Goal: Task Accomplishment & Management: Complete application form

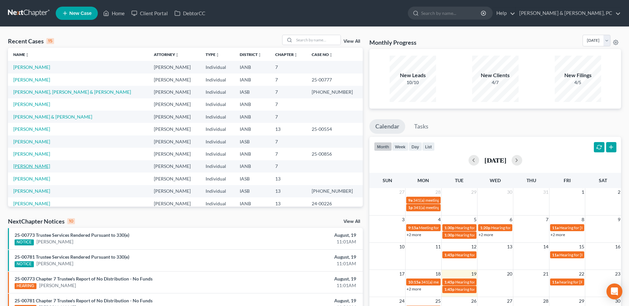
click at [26, 167] on link "[PERSON_NAME]" at bounding box center [31, 166] width 37 height 6
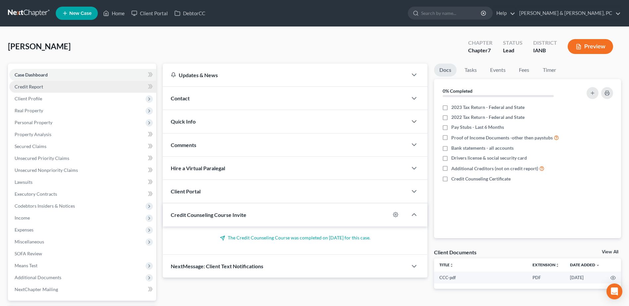
click at [58, 86] on link "Credit Report" at bounding box center [82, 87] width 147 height 12
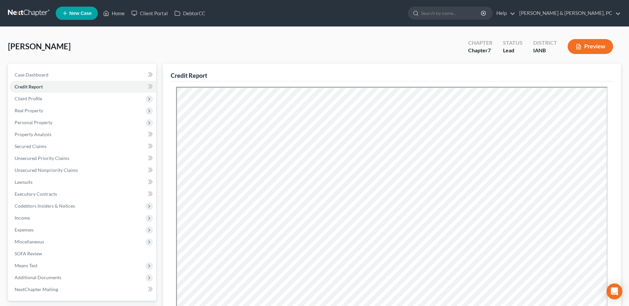
click at [599, 46] on button "Preview" at bounding box center [590, 46] width 45 height 15
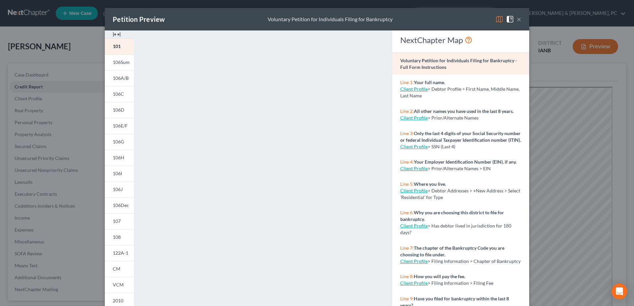
click at [517, 17] on button "×" at bounding box center [519, 19] width 5 height 8
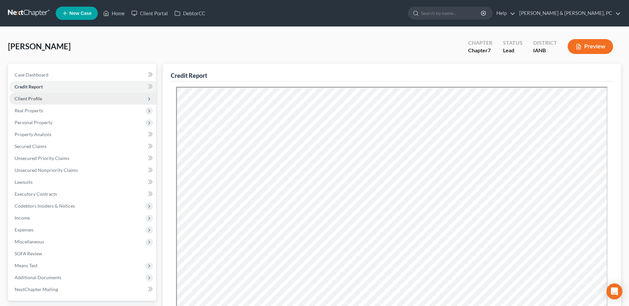
click at [44, 99] on span "Client Profile" at bounding box center [82, 99] width 147 height 12
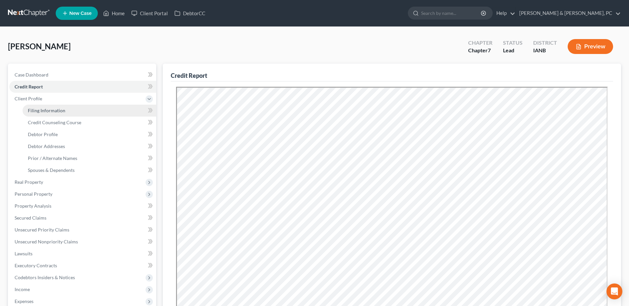
click at [60, 113] on span "Filing Information" at bounding box center [46, 111] width 37 height 6
select select "1"
select select "0"
select select "16"
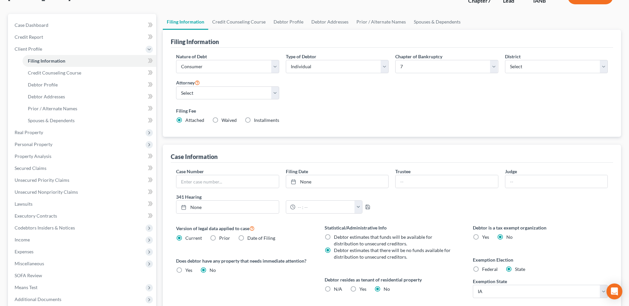
scroll to position [31, 0]
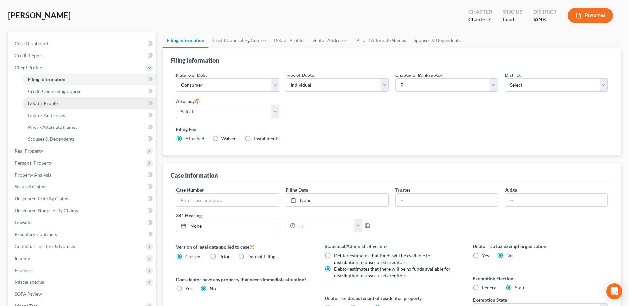
click at [116, 99] on link "Debtor Profile" at bounding box center [90, 103] width 134 height 12
select select "3"
select select "2"
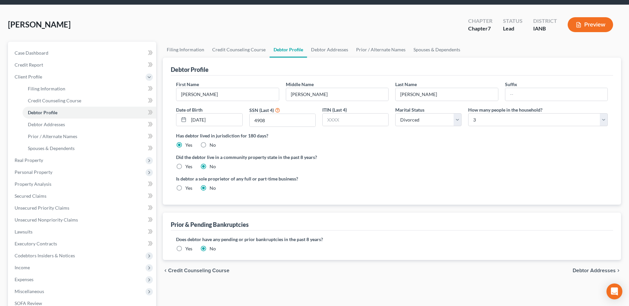
scroll to position [33, 0]
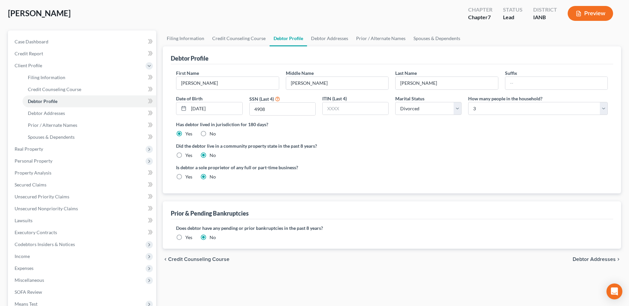
drag, startPoint x: 181, startPoint y: 175, endPoint x: 184, endPoint y: 194, distance: 19.1
click at [184, 194] on div "First Name [PERSON_NAME] Name [PERSON_NAME] Last Name [PERSON_NAME] Date of Bir…" at bounding box center [392, 128] width 442 height 129
click at [188, 187] on div "First Name [PERSON_NAME] Name [PERSON_NAME] Last Name [PERSON_NAME] Date of Bir…" at bounding box center [392, 128] width 442 height 129
drag, startPoint x: 299, startPoint y: 166, endPoint x: 165, endPoint y: 162, distance: 134.4
click at [165, 162] on div "Debtor Profile First Name [PERSON_NAME] Middle Name [PERSON_NAME] Last Name [PE…" at bounding box center [392, 119] width 458 height 147
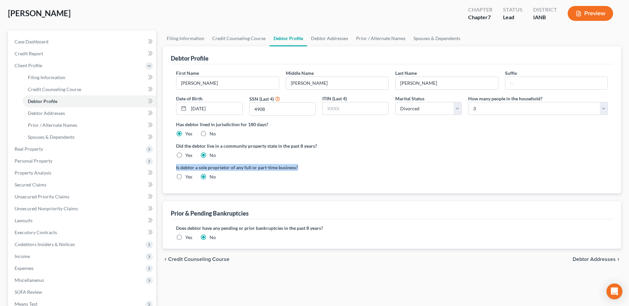
copy label "Is debtor a sole proprietor of any full or part-time business?"
click at [185, 177] on label "Yes" at bounding box center [188, 177] width 7 height 7
click at [188, 177] on input "Yes" at bounding box center [190, 176] width 4 height 4
radio input "true"
radio input "false"
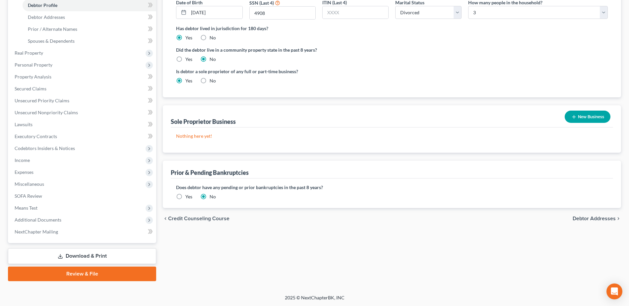
scroll to position [130, 0]
click at [597, 121] on button "New Business" at bounding box center [588, 116] width 46 height 12
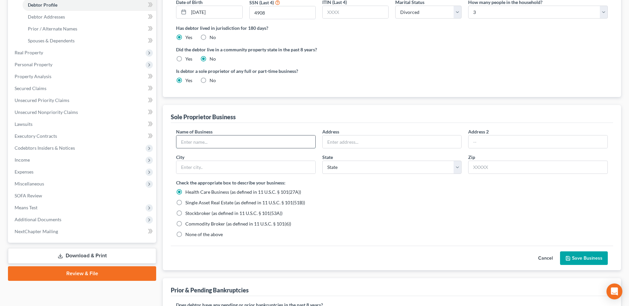
click at [221, 146] on input "text" at bounding box center [245, 142] width 139 height 13
type input "Be Niche"
click at [347, 145] on input "text" at bounding box center [392, 142] width 139 height 13
type input "[STREET_ADDRESS]"
type input "[PERSON_NAME]"
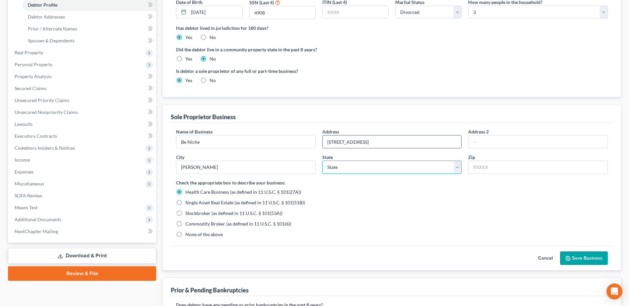
select select "16"
type input "52302"
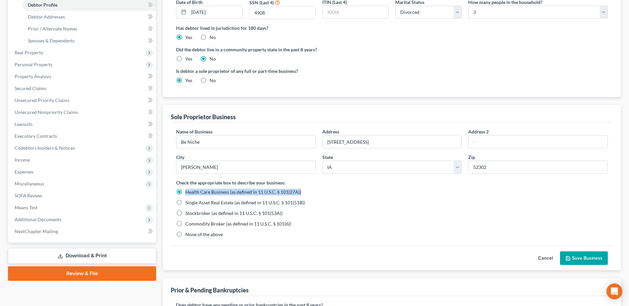
click at [384, 187] on div "Check the appropriate box to describe your business: Health Care Business (as d…" at bounding box center [392, 208] width 432 height 59
drag, startPoint x: 384, startPoint y: 187, endPoint x: 351, endPoint y: 207, distance: 38.7
click at [351, 207] on div "Check the appropriate box to describe your business: Health Care Business (as d…" at bounding box center [392, 208] width 432 height 59
drag, startPoint x: 191, startPoint y: 233, endPoint x: 281, endPoint y: 246, distance: 90.1
click at [192, 233] on span "None of the above" at bounding box center [203, 235] width 37 height 6
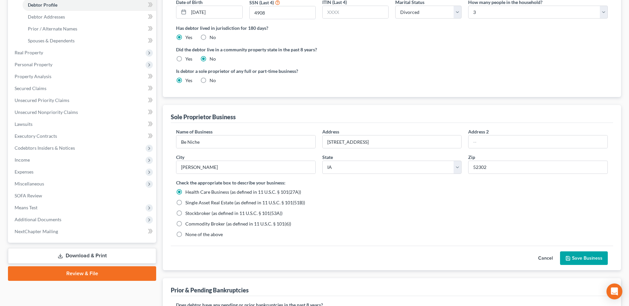
click at [192, 233] on input "None of the above" at bounding box center [190, 233] width 4 height 4
radio input "true"
radio input "false"
click at [585, 255] on button "Save Business" at bounding box center [584, 259] width 48 height 14
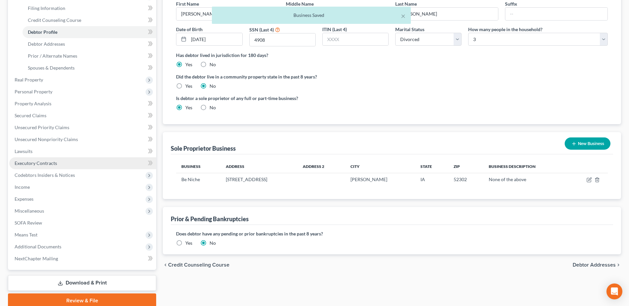
scroll to position [63, 0]
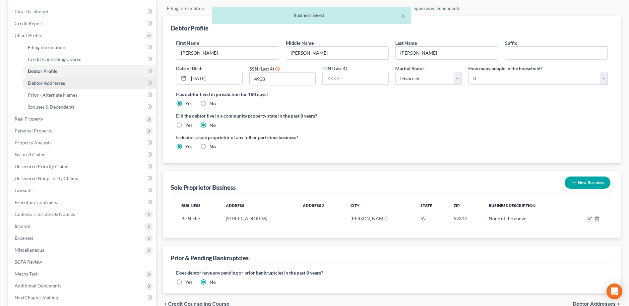
click at [71, 84] on link "Debtor Addresses" at bounding box center [90, 83] width 134 height 12
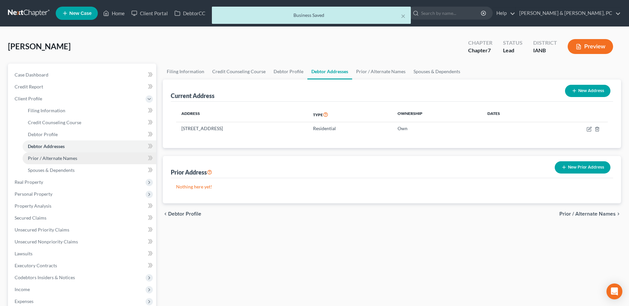
click at [73, 156] on span "Prior / Alternate Names" at bounding box center [52, 159] width 49 height 6
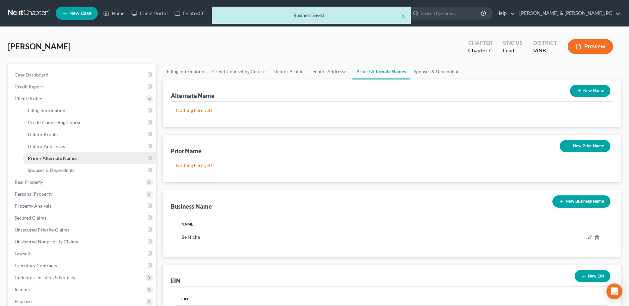
click at [72, 162] on link "Prior / Alternate Names" at bounding box center [90, 159] width 134 height 12
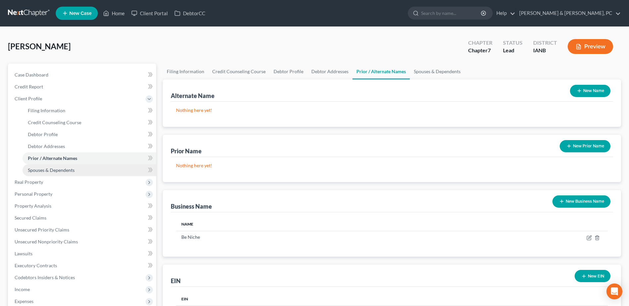
click at [70, 168] on span "Spouses & Dependents" at bounding box center [51, 170] width 47 height 6
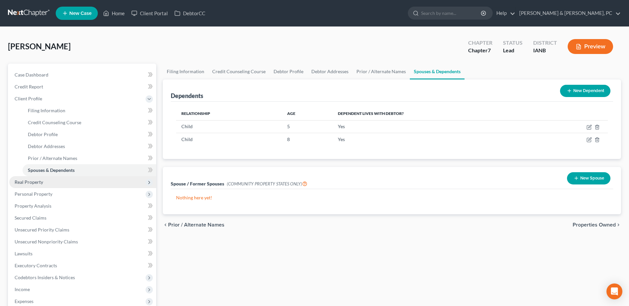
click at [58, 184] on span "Real Property" at bounding box center [82, 182] width 147 height 12
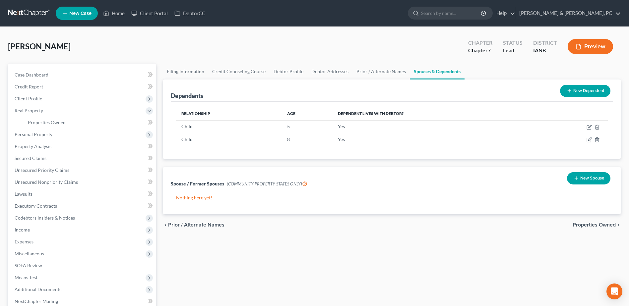
click at [585, 53] on button "Preview" at bounding box center [590, 46] width 45 height 15
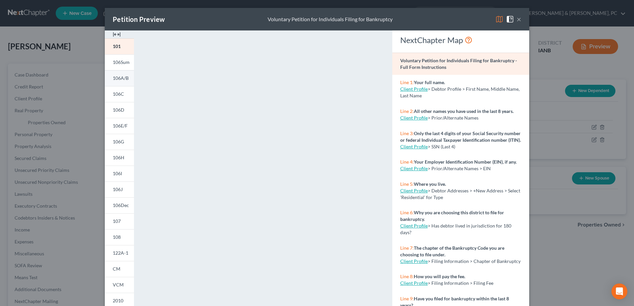
click at [117, 73] on link "106A/B" at bounding box center [119, 78] width 29 height 16
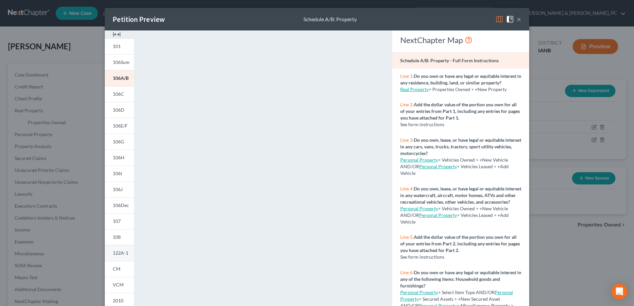
click at [119, 246] on link "122A-1" at bounding box center [119, 253] width 29 height 16
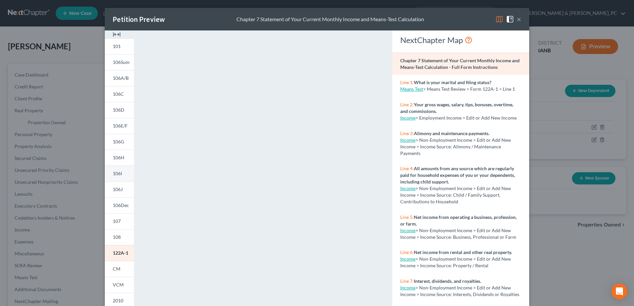
click at [116, 173] on span "106I" at bounding box center [117, 174] width 9 height 6
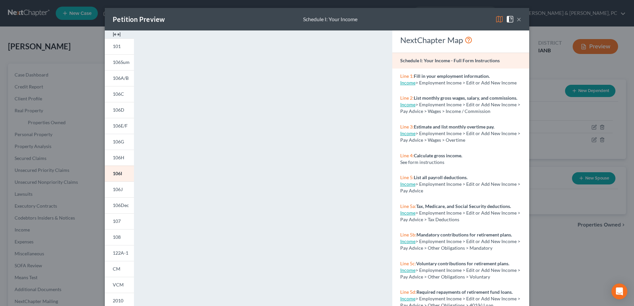
click at [555, 155] on div "Petition Preview Schedule I: Your Income × 101 106Sum 106A/B 106C 106D 106E/F 1…" at bounding box center [317, 153] width 634 height 306
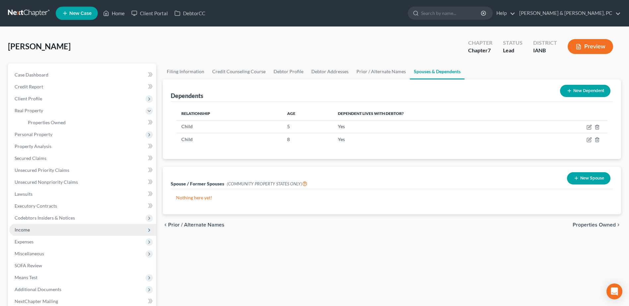
click at [64, 234] on span "Income" at bounding box center [82, 230] width 147 height 12
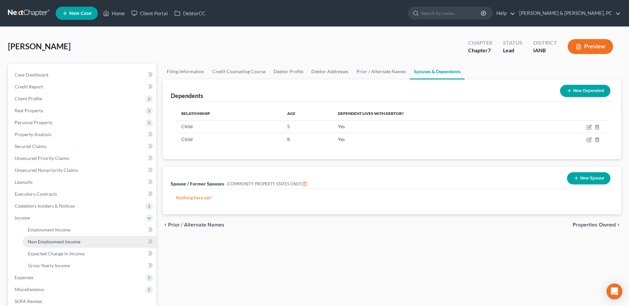
click at [61, 239] on span "Non Employment Income" at bounding box center [54, 242] width 52 height 6
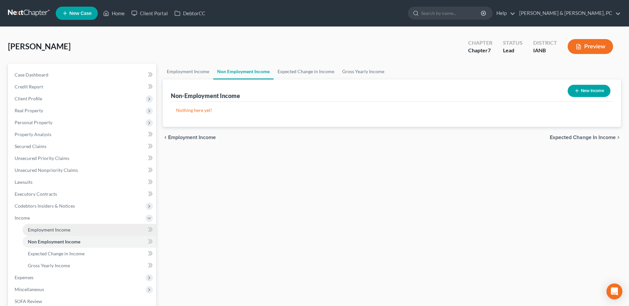
click at [62, 226] on link "Employment Income" at bounding box center [90, 230] width 134 height 12
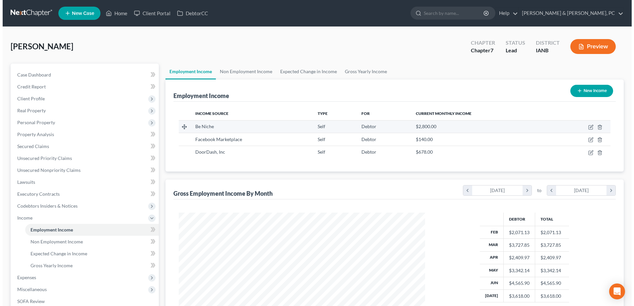
scroll to position [123, 259]
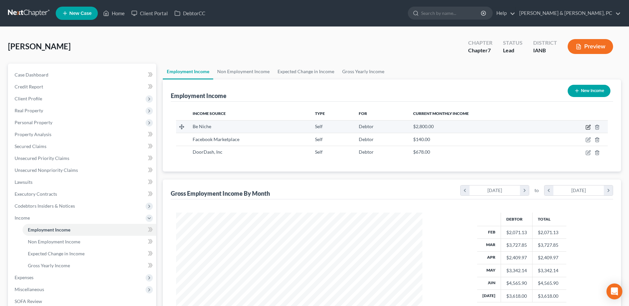
click at [590, 125] on icon "button" at bounding box center [588, 126] width 3 height 3
select select "1"
select select "0"
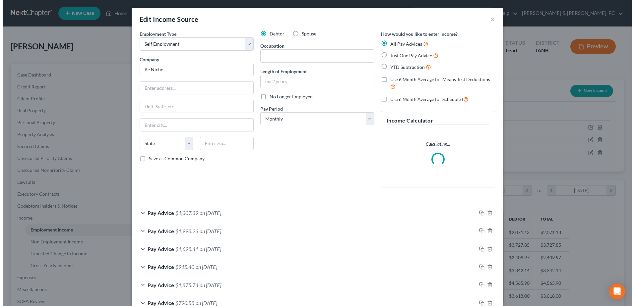
scroll to position [124, 262]
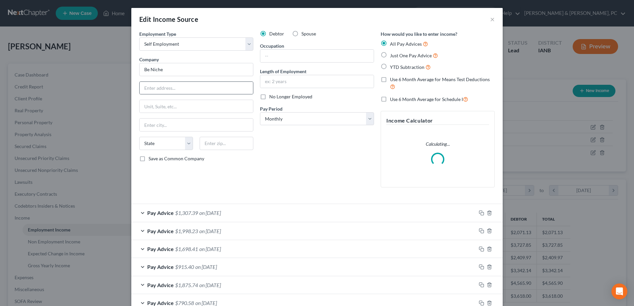
click at [165, 95] on div at bounding box center [196, 88] width 114 height 13
click at [168, 90] on input "text" at bounding box center [196, 88] width 113 height 13
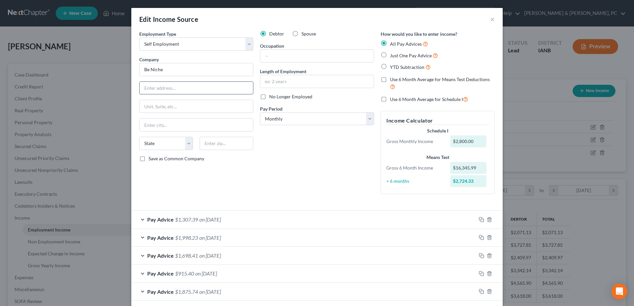
type input "[STREET_ADDRESS]"
type input "[PERSON_NAME]"
select select "16"
type input "52302"
type input "[STREET_ADDRESS][PERSON_NAME]"
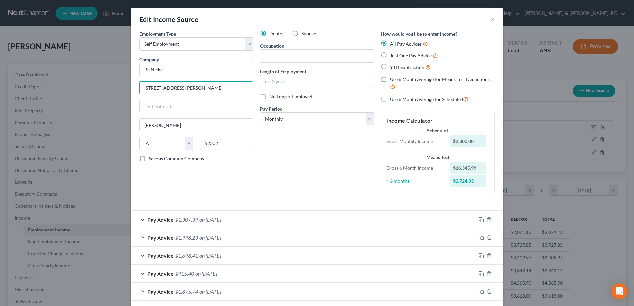
click at [332, 170] on div "Debtor Spouse Occupation Length of Employment No Longer Employed Pay Period * S…" at bounding box center [317, 115] width 121 height 169
click at [264, 55] on input "text" at bounding box center [316, 56] width 113 height 13
drag, startPoint x: 287, startPoint y: 57, endPoint x: 257, endPoint y: 56, distance: 29.2
click at [260, 56] on div "Ebay Sales" at bounding box center [317, 55] width 114 height 13
type input "Ebay Sales"
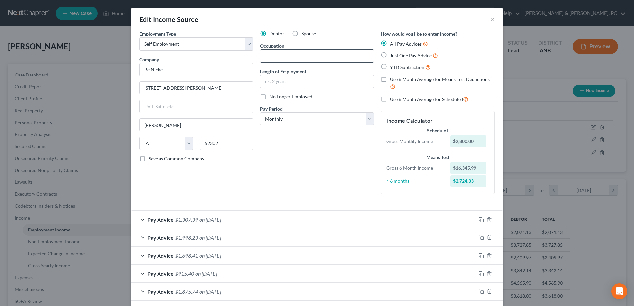
paste input "eBay Sales"
type input "eBay Sales"
click at [336, 137] on div "Debtor Spouse Occupation eBay Sales Length of Employment No Longer Employed Pay…" at bounding box center [317, 115] width 121 height 169
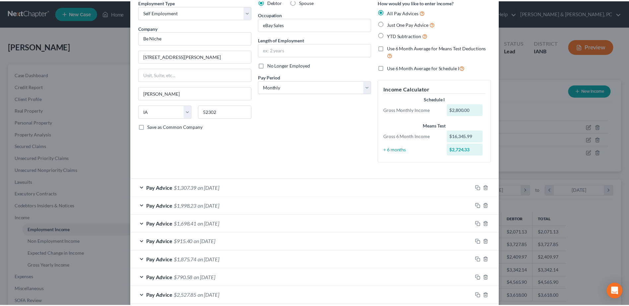
scroll to position [67, 0]
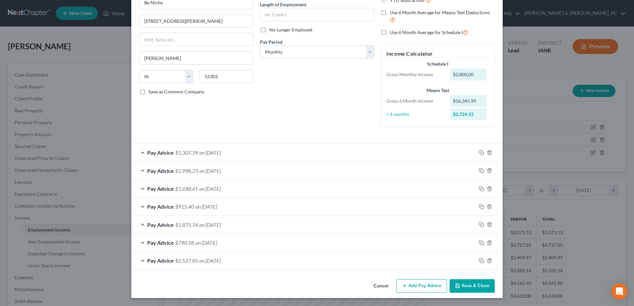
click at [477, 284] on button "Save & Close" at bounding box center [472, 287] width 45 height 14
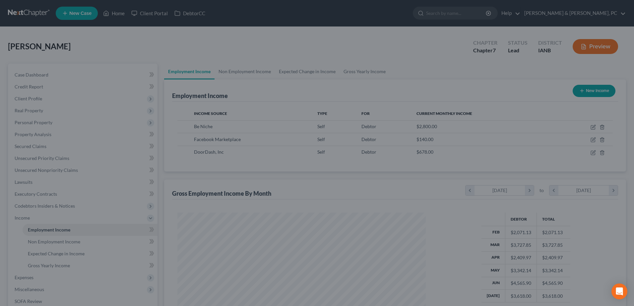
scroll to position [331475, 331338]
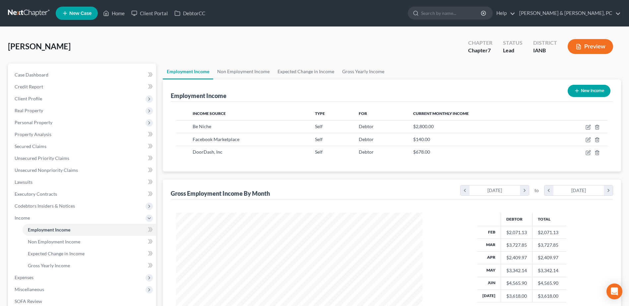
click at [599, 44] on button "Preview" at bounding box center [590, 46] width 45 height 15
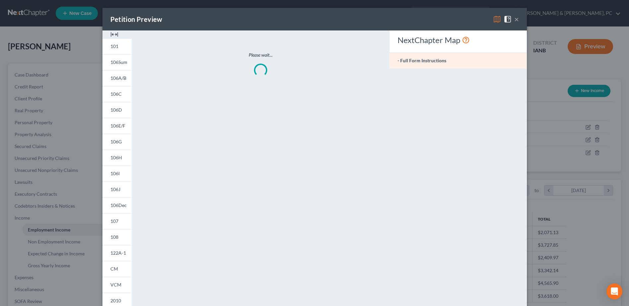
scroll to position [124, 262]
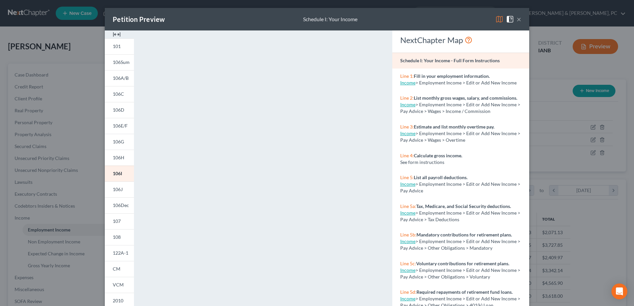
click at [517, 16] on button "×" at bounding box center [519, 19] width 5 height 8
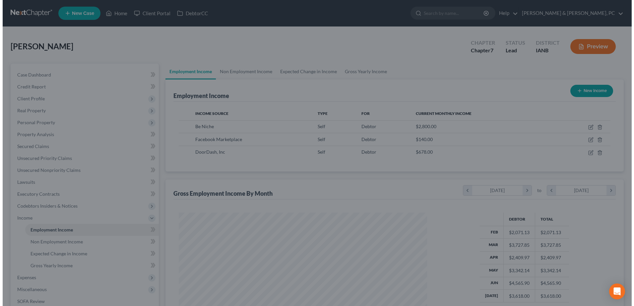
scroll to position [331475, 331338]
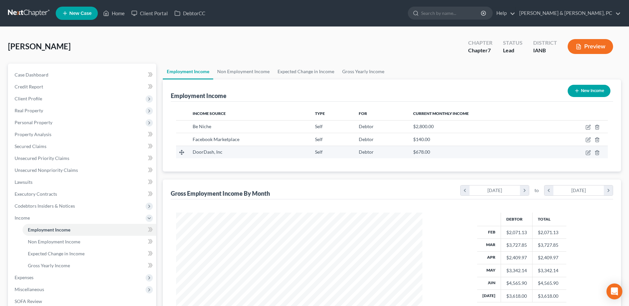
click at [584, 152] on td at bounding box center [578, 152] width 59 height 13
click at [590, 152] on icon "button" at bounding box center [588, 152] width 3 height 3
select select "1"
select select "4"
select select "0"
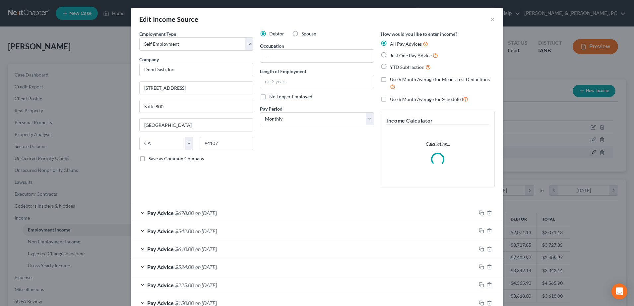
scroll to position [124, 262]
click at [275, 59] on input "text" at bounding box center [316, 56] width 113 height 13
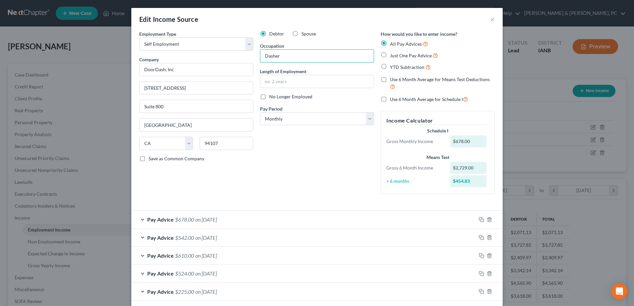
type input "Dasher"
click at [301, 176] on div "Debtor Spouse Occupation Dasher Length of Employment No Longer Employed Pay Per…" at bounding box center [317, 115] width 121 height 169
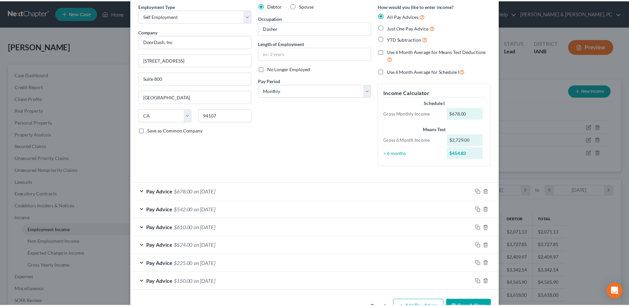
scroll to position [49, 0]
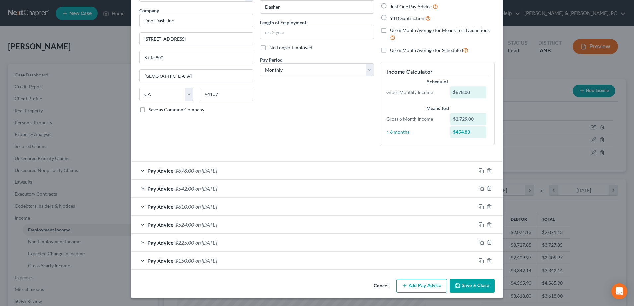
click at [466, 282] on button "Save & Close" at bounding box center [472, 286] width 45 height 14
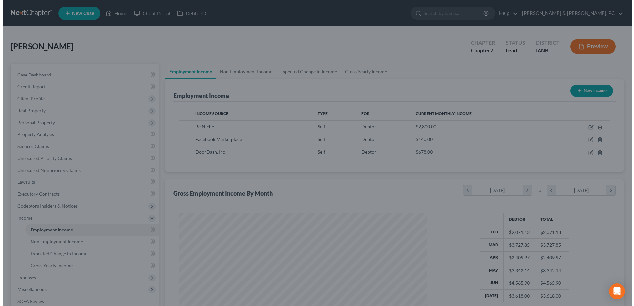
scroll to position [331475, 331338]
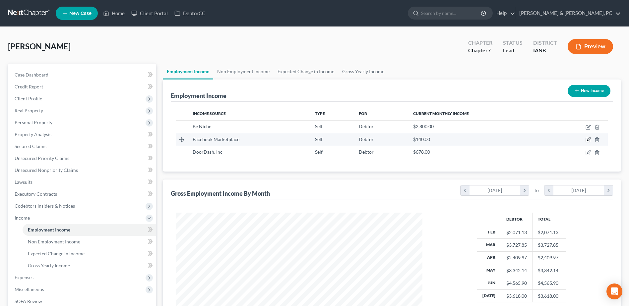
click at [587, 140] on icon "button" at bounding box center [588, 139] width 5 height 5
select select "1"
select select "0"
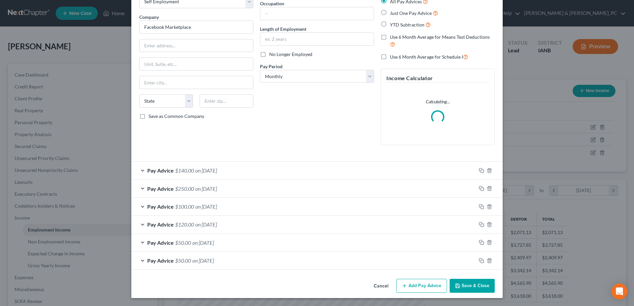
scroll to position [0, 0]
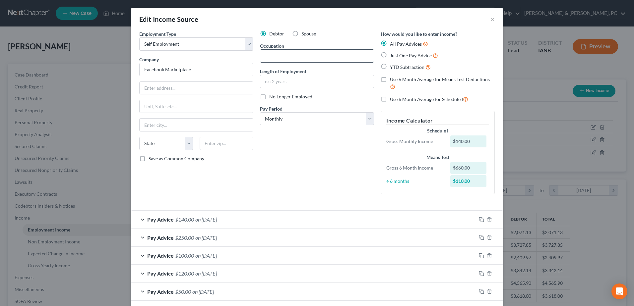
click at [283, 53] on input "text" at bounding box center [316, 56] width 113 height 13
paste input "Reseller"
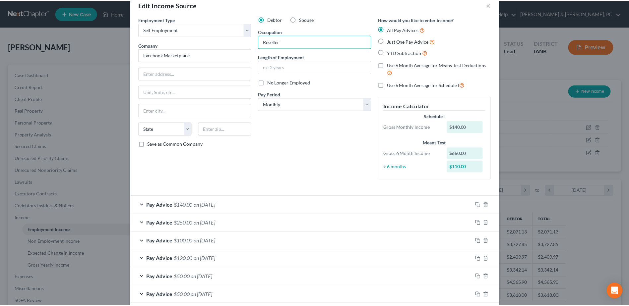
scroll to position [49, 0]
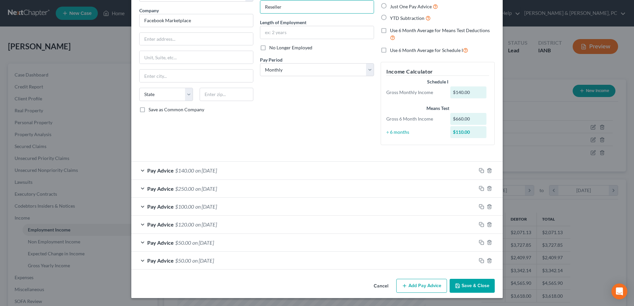
type input "Reseller"
click at [468, 283] on button "Save & Close" at bounding box center [472, 286] width 45 height 14
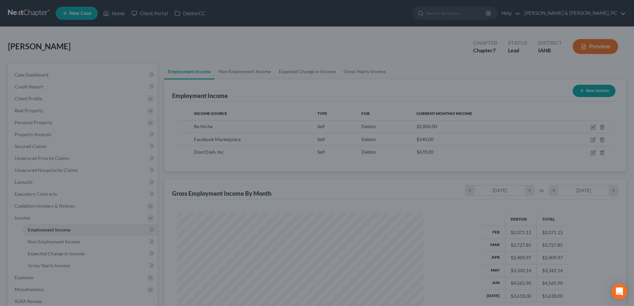
scroll to position [331475, 331338]
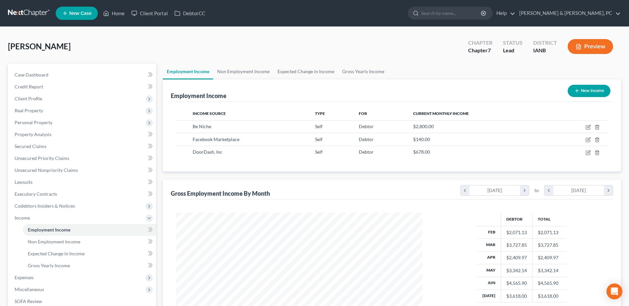
click at [600, 48] on button "Preview" at bounding box center [590, 46] width 45 height 15
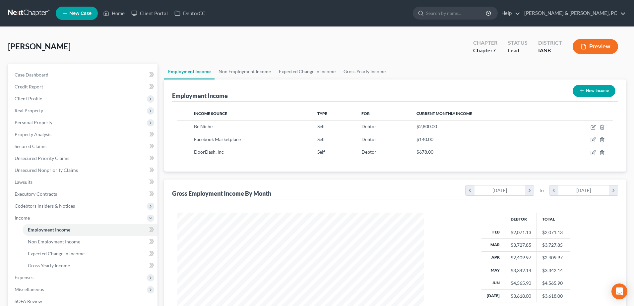
scroll to position [124, 262]
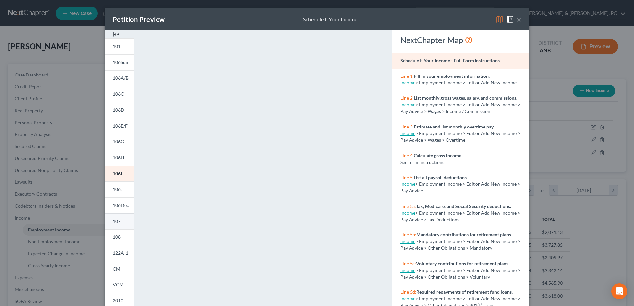
click at [116, 222] on span "107" at bounding box center [117, 222] width 8 height 6
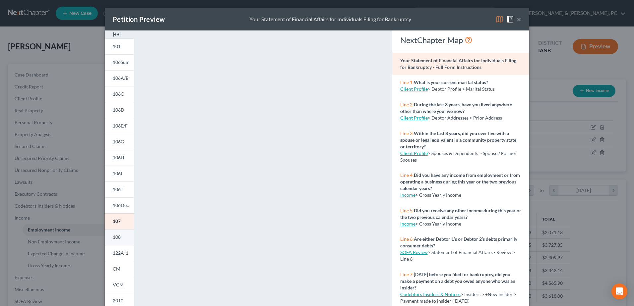
click at [125, 241] on link "108" at bounding box center [119, 237] width 29 height 16
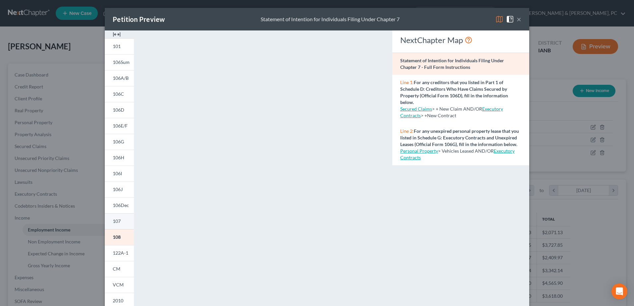
click at [116, 218] on link "107" at bounding box center [119, 222] width 29 height 16
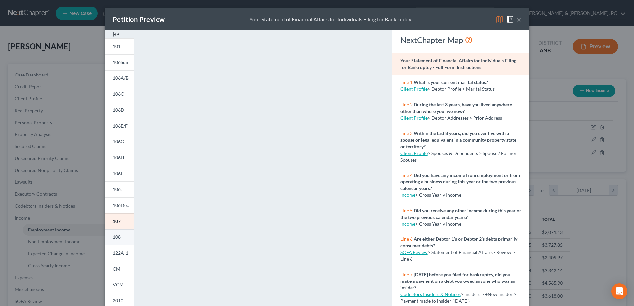
click at [114, 235] on span "108" at bounding box center [117, 237] width 8 height 6
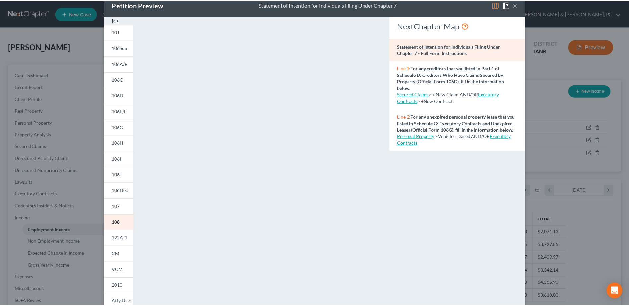
scroll to position [0, 0]
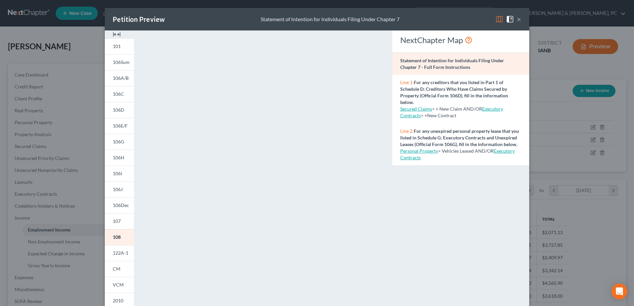
click at [517, 17] on button "×" at bounding box center [519, 19] width 5 height 8
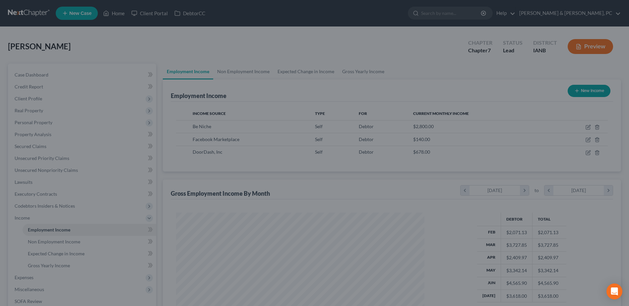
scroll to position [331475, 331338]
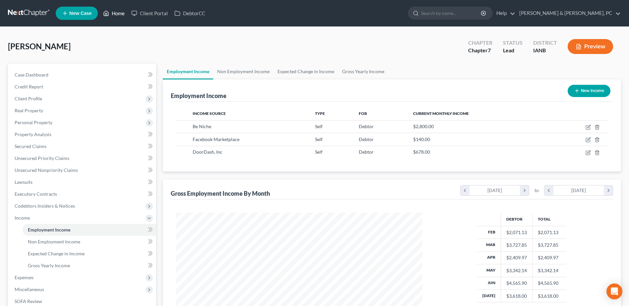
click at [115, 16] on link "Home" at bounding box center [114, 13] width 28 height 12
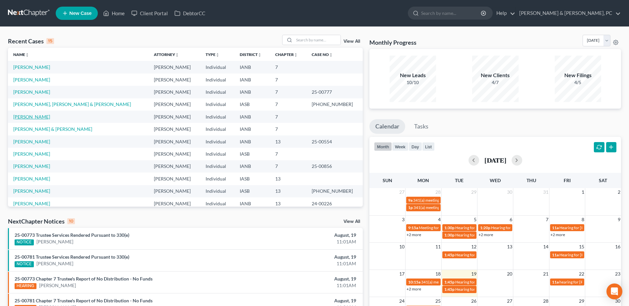
click at [37, 118] on link "[PERSON_NAME]" at bounding box center [31, 117] width 37 height 6
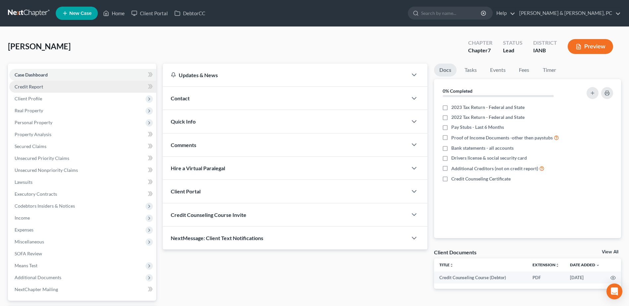
click at [46, 87] on link "Credit Report" at bounding box center [82, 87] width 147 height 12
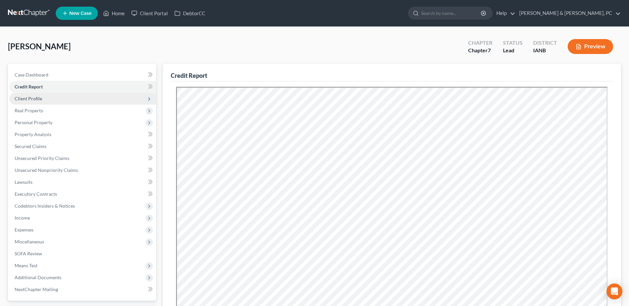
click at [43, 97] on span "Client Profile" at bounding box center [82, 99] width 147 height 12
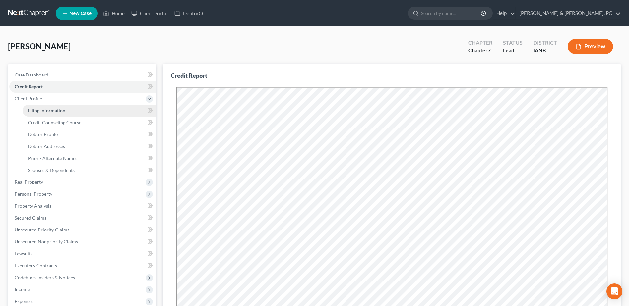
click at [43, 110] on span "Filing Information" at bounding box center [46, 111] width 37 height 6
select select "1"
select select "0"
select select "29"
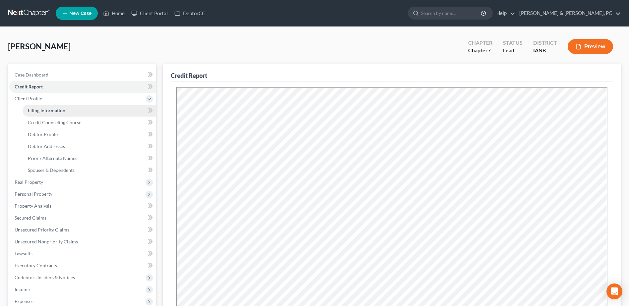
select select "0"
select select "16"
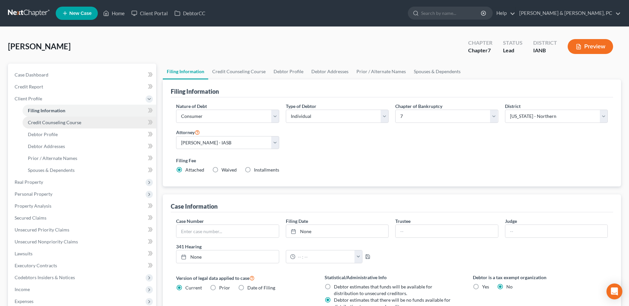
click at [44, 120] on span "Credit Counseling Course" at bounding box center [54, 123] width 53 height 6
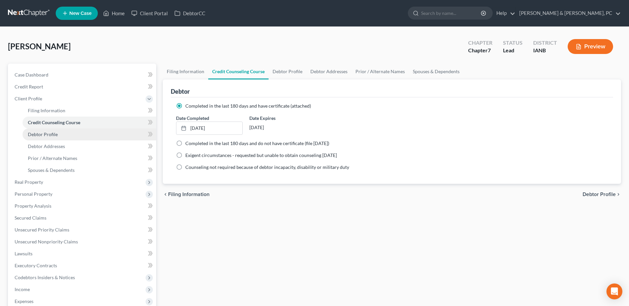
click at [45, 131] on link "Debtor Profile" at bounding box center [90, 135] width 134 height 12
select select "3"
select select "0"
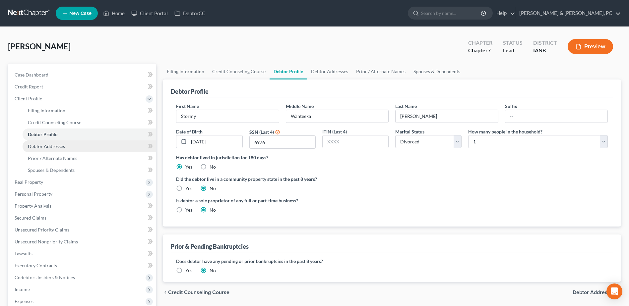
click at [46, 144] on span "Debtor Addresses" at bounding box center [46, 147] width 37 height 6
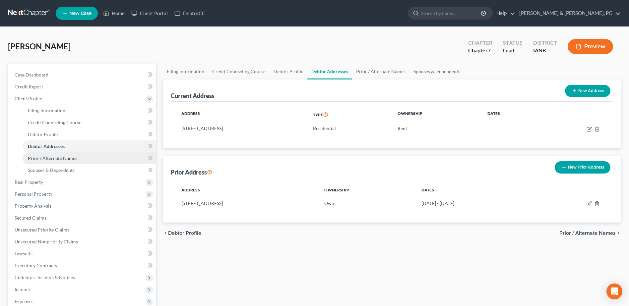
click at [43, 156] on span "Prior / Alternate Names" at bounding box center [52, 159] width 49 height 6
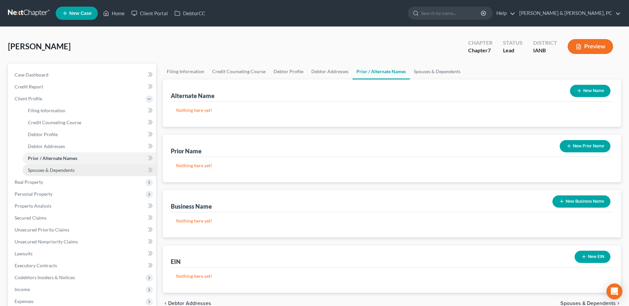
click at [48, 166] on link "Spouses & Dependents" at bounding box center [90, 170] width 134 height 12
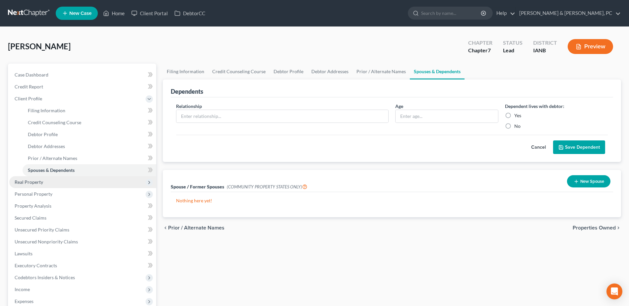
click at [43, 181] on span "Real Property" at bounding box center [82, 182] width 147 height 12
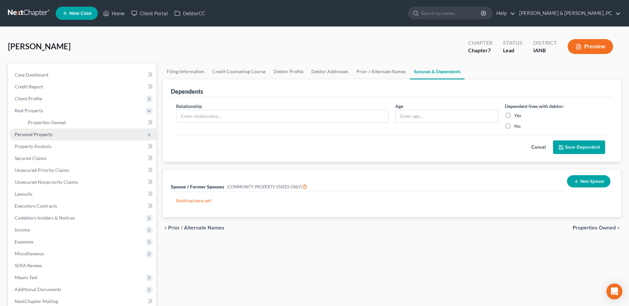
click at [58, 129] on span "Personal Property" at bounding box center [82, 135] width 147 height 12
click at [57, 133] on span "Vehicles Owned" at bounding box center [44, 135] width 33 height 6
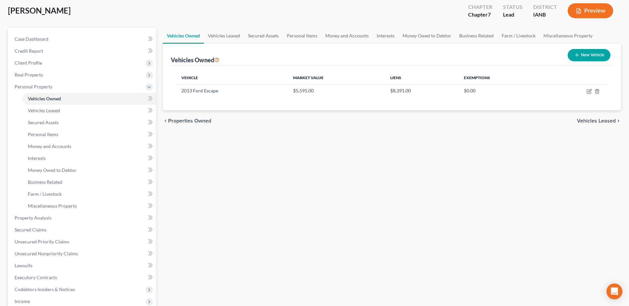
scroll to position [99, 0]
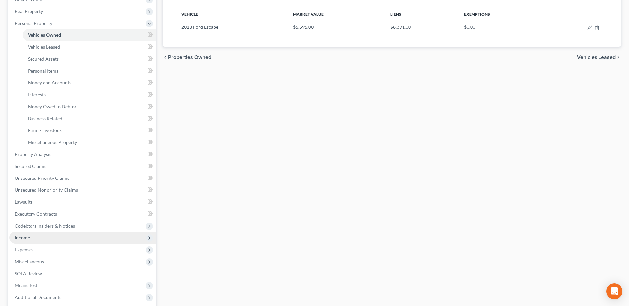
click at [35, 232] on span "Income" at bounding box center [82, 238] width 147 height 12
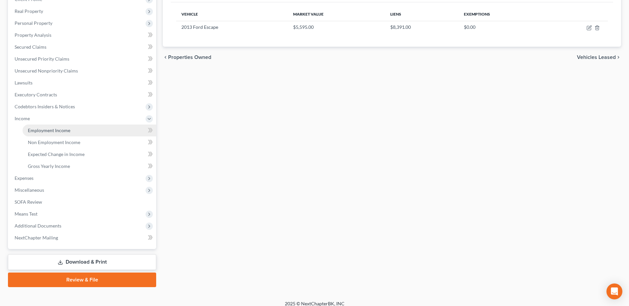
click at [41, 135] on link "Employment Income" at bounding box center [90, 131] width 134 height 12
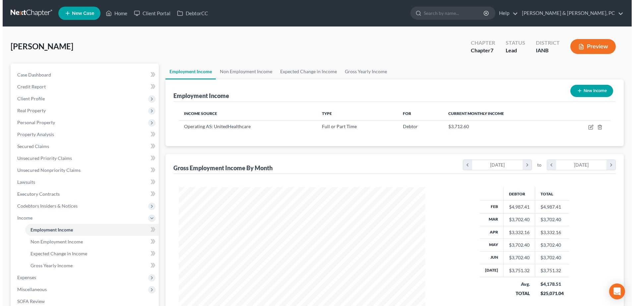
scroll to position [123, 259]
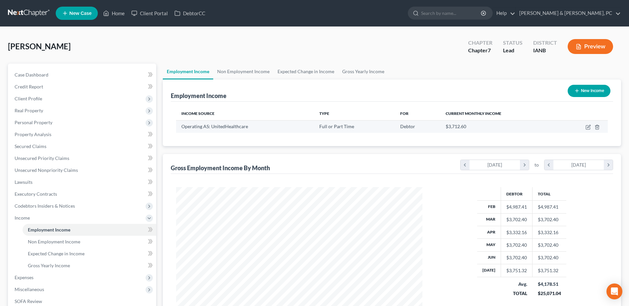
click at [592, 127] on td at bounding box center [583, 126] width 49 height 13
click at [589, 128] on icon "button" at bounding box center [588, 127] width 5 height 5
select select "0"
select select "24"
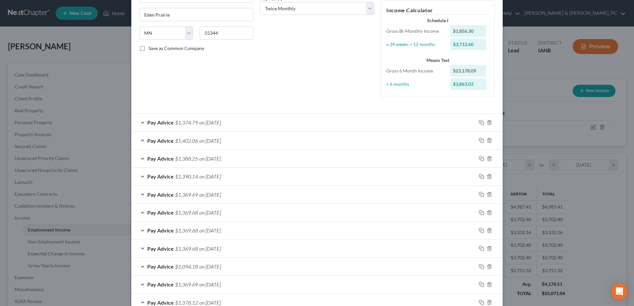
scroll to position [7, 0]
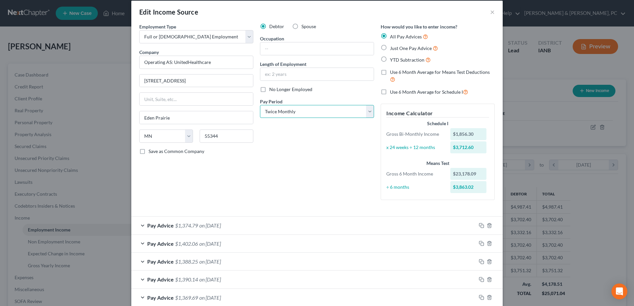
click at [314, 112] on select "Select Monthly Twice Monthly Every Other Week Weekly" at bounding box center [317, 111] width 114 height 13
select select "2"
click at [260, 105] on select "Select Monthly Twice Monthly Every Other Week Weekly" at bounding box center [317, 111] width 114 height 13
click at [308, 153] on div "Debtor Spouse Occupation Length of Employment No Longer Employed Pay Period * S…" at bounding box center [317, 114] width 121 height 182
click at [286, 74] on input "text" at bounding box center [316, 74] width 113 height 13
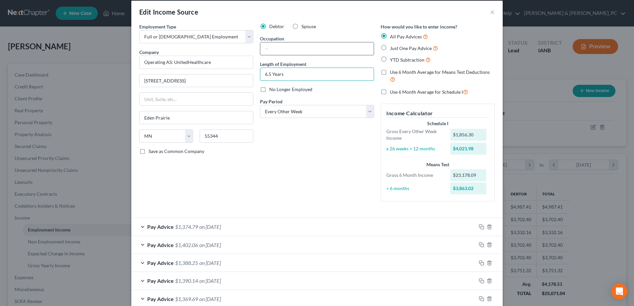
type input "6.5 Years"
click at [296, 48] on input "text" at bounding box center [316, 48] width 113 height 13
type input "Response Specialist"
click at [301, 139] on div "Debtor Spouse Occupation Response Specialist Length of Employment 6.5 Years No …" at bounding box center [317, 115] width 121 height 184
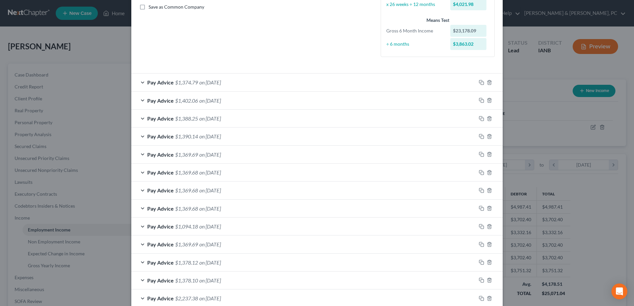
scroll to position [208, 0]
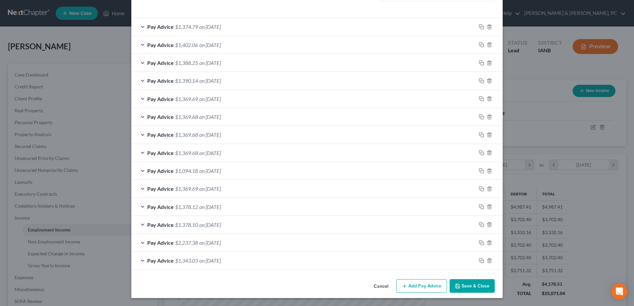
click at [177, 19] on div "Pay Advice $1,374.79 on [DATE]" at bounding box center [303, 27] width 345 height 18
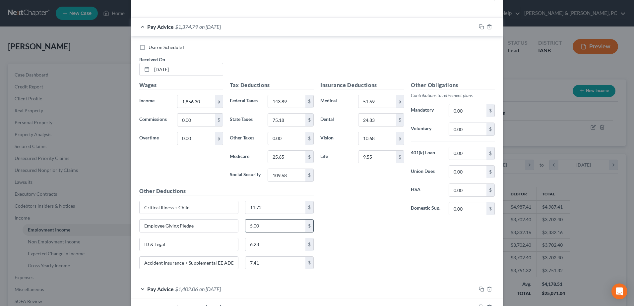
click at [276, 228] on input "5.00" at bounding box center [275, 226] width 60 height 13
click at [290, 226] on input "text" at bounding box center [275, 226] width 60 height 13
click at [395, 238] on div "Insurance Deductions Medical 51.69 $ Dental 24.83 $ Vision 10.68 $ Life 9.55 $ …" at bounding box center [407, 178] width 181 height 194
click at [264, 231] on input "text" at bounding box center [275, 226] width 60 height 13
click at [375, 233] on div "Insurance Deductions Medical 51.69 $ Dental 24.83 $ Vision 10.68 $ Life 9.55 $ …" at bounding box center [407, 178] width 181 height 194
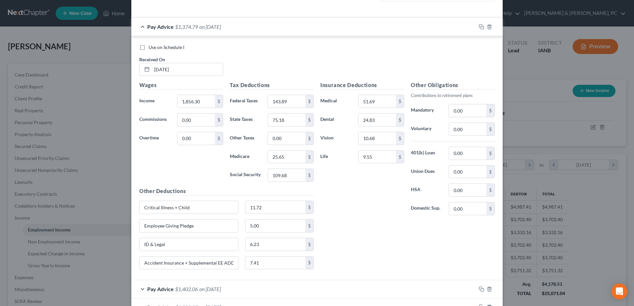
drag, startPoint x: 375, startPoint y: 233, endPoint x: 325, endPoint y: 242, distance: 50.7
click at [325, 242] on div "Insurance Deductions Medical 51.69 $ Dental 24.83 $ Vision 10.68 $ Life 9.55 $ …" at bounding box center [407, 178] width 181 height 194
click at [292, 222] on input "5.00" at bounding box center [275, 226] width 60 height 13
click at [347, 196] on div "Insurance Deductions Medical 51.69 $ Dental 24.83 $ Vision 10.68 $ Life 9.55 $" at bounding box center [362, 151] width 91 height 140
click at [277, 227] on input "10" at bounding box center [275, 226] width 60 height 13
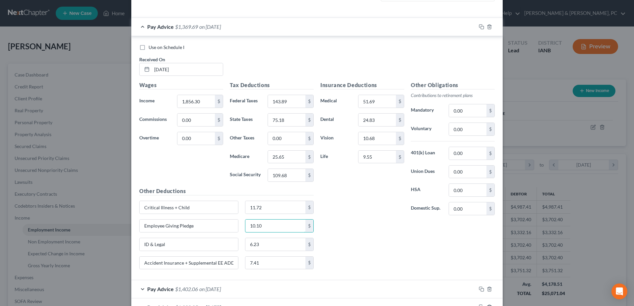
type input "10.10"
click at [375, 237] on div "Insurance Deductions Medical 51.69 $ Dental 24.83 $ Vision 10.68 $ Life 9.55 $ …" at bounding box center [407, 178] width 181 height 194
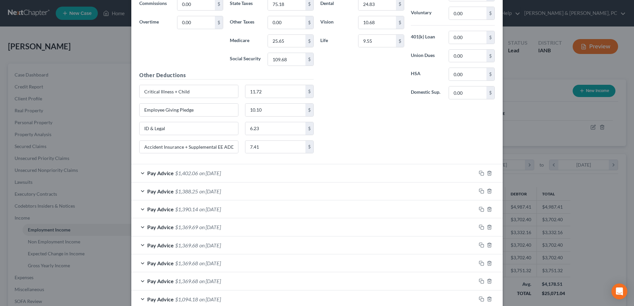
scroll to position [340, 0]
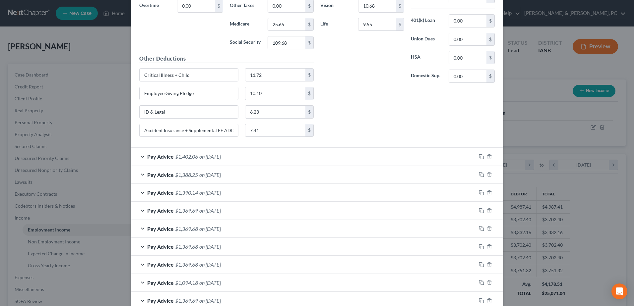
click at [210, 155] on span "on [DATE]" at bounding box center [210, 157] width 22 height 6
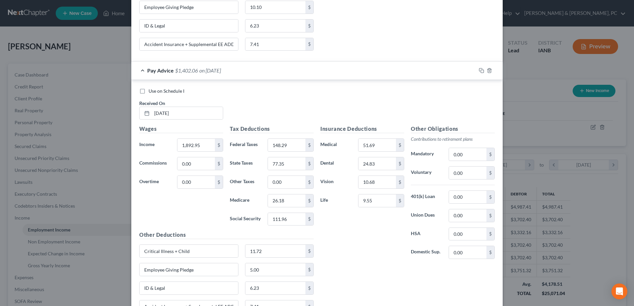
scroll to position [407, 0]
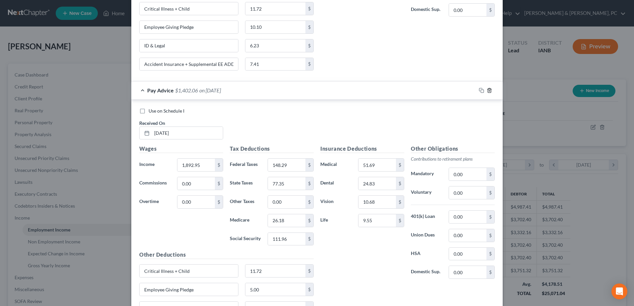
click at [487, 90] on icon "button" at bounding box center [489, 90] width 5 height 5
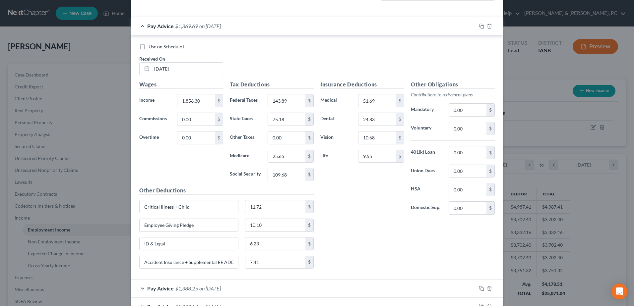
scroll to position [208, 0]
click at [479, 28] on icon "button" at bounding box center [481, 26] width 5 height 5
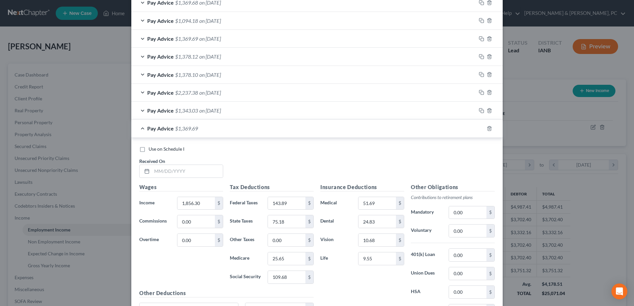
scroll to position [340, 0]
click at [207, 166] on input "text" at bounding box center [187, 171] width 71 height 13
type input "[DATE]"
click at [268, 148] on div "Use on Schedule I" at bounding box center [316, 149] width 355 height 7
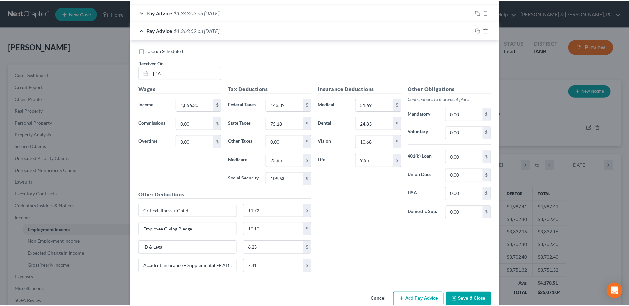
scroll to position [452, 0]
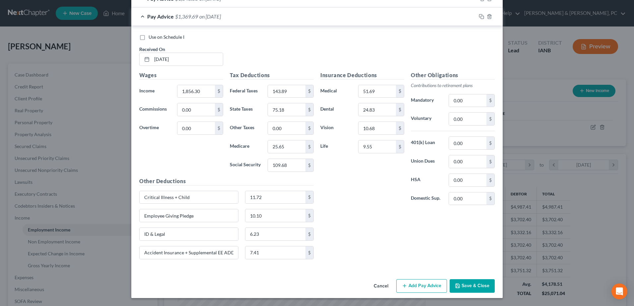
click at [475, 281] on button "Save & Close" at bounding box center [472, 287] width 45 height 14
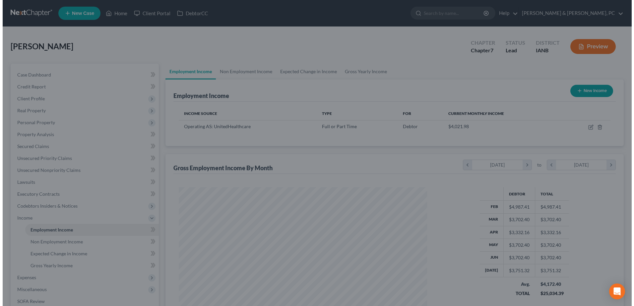
scroll to position [331475, 331338]
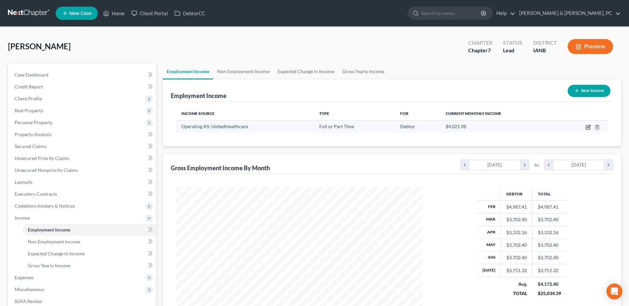
click at [586, 127] on icon "button" at bounding box center [588, 128] width 4 height 4
select select "0"
select select "24"
select select "2"
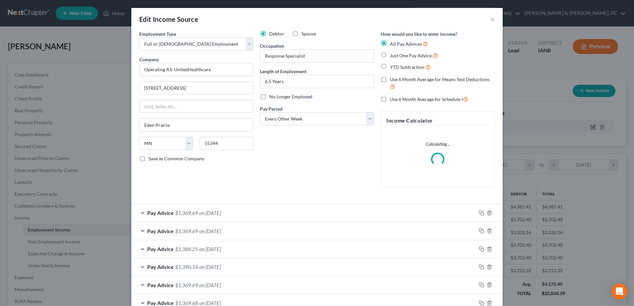
scroll to position [124, 262]
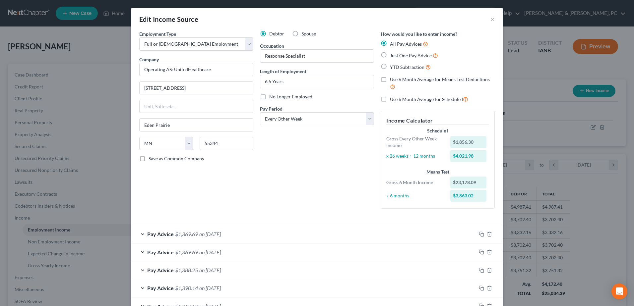
click at [209, 270] on span "on [DATE]" at bounding box center [210, 270] width 22 height 6
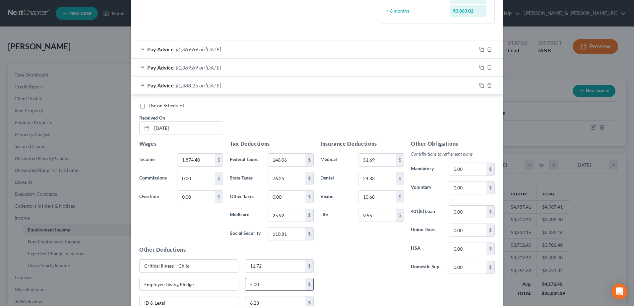
scroll to position [298, 0]
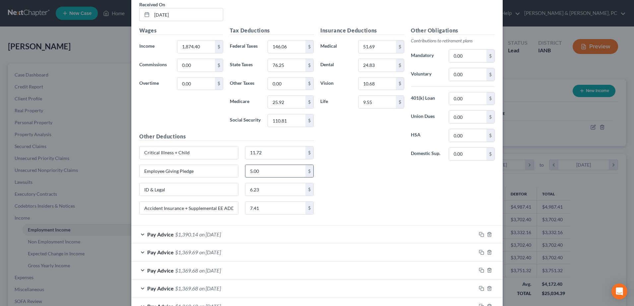
click at [266, 170] on input "5.00" at bounding box center [275, 171] width 60 height 13
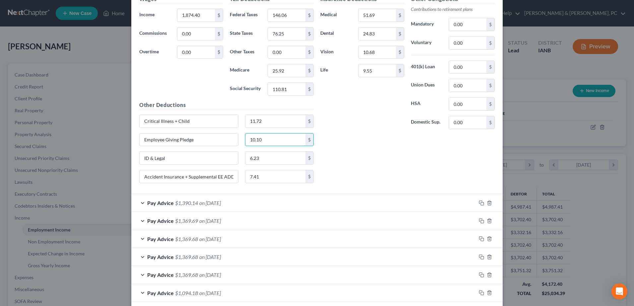
scroll to position [332, 0]
type input "10.10"
click at [221, 202] on span "on [DATE]" at bounding box center [210, 201] width 22 height 6
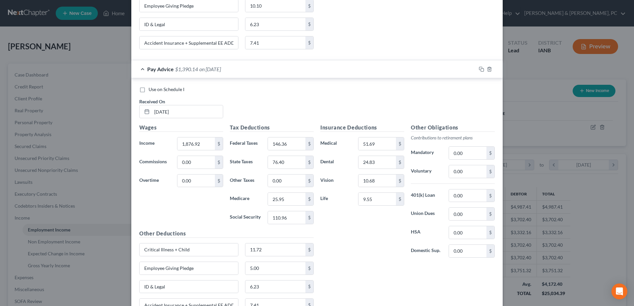
scroll to position [464, 0]
click at [275, 271] on input "5.00" at bounding box center [275, 268] width 60 height 13
type input "10.10"
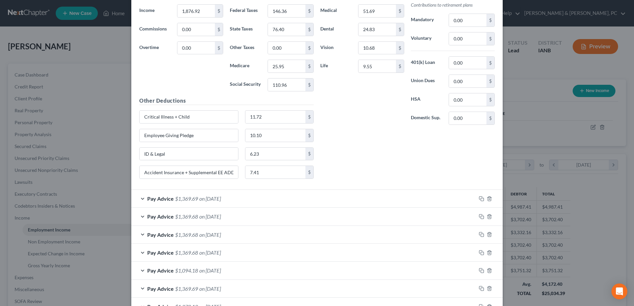
drag, startPoint x: 215, startPoint y: 202, endPoint x: 232, endPoint y: 202, distance: 16.6
click at [215, 202] on span "on [DATE]" at bounding box center [210, 199] width 22 height 6
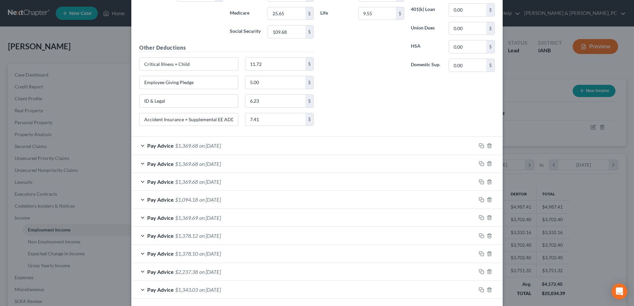
scroll to position [928, 0]
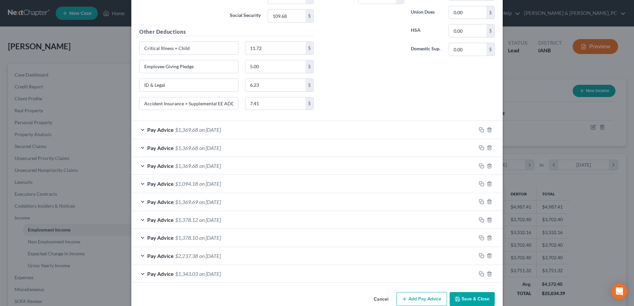
click at [227, 134] on div "Pay Advice $1,369.68 on [DATE]" at bounding box center [303, 130] width 345 height 18
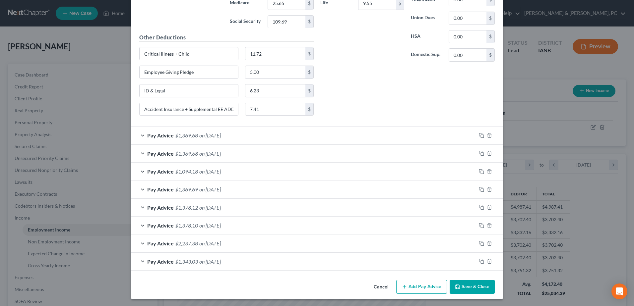
scroll to position [1186, 0]
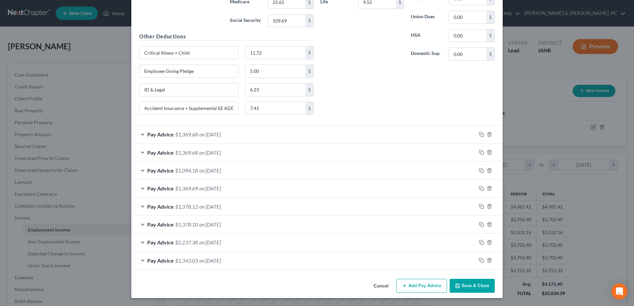
click at [190, 136] on span "$1,369.68" at bounding box center [186, 134] width 23 height 6
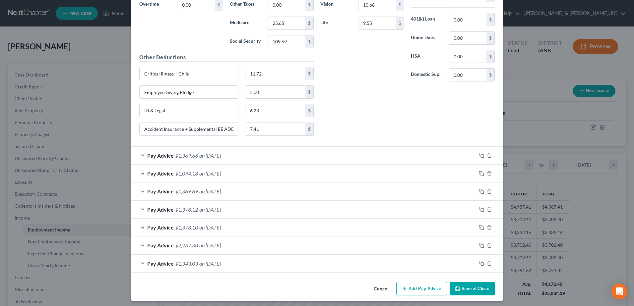
scroll to position [1431, 0]
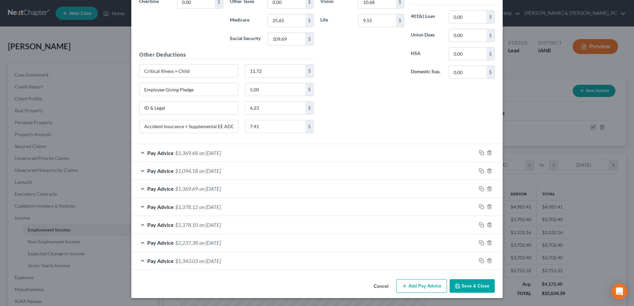
drag, startPoint x: 219, startPoint y: 157, endPoint x: 234, endPoint y: 165, distance: 17.8
click at [219, 157] on div "Pay Advice $1,369.68 on [DATE]" at bounding box center [303, 153] width 345 height 18
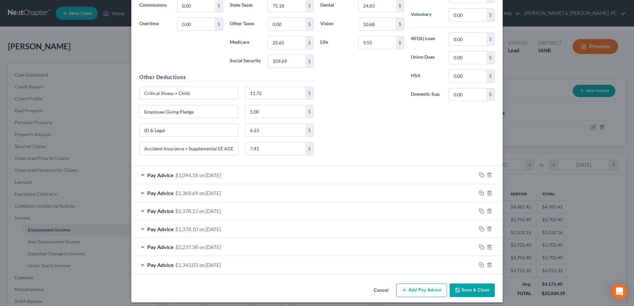
scroll to position [1676, 0]
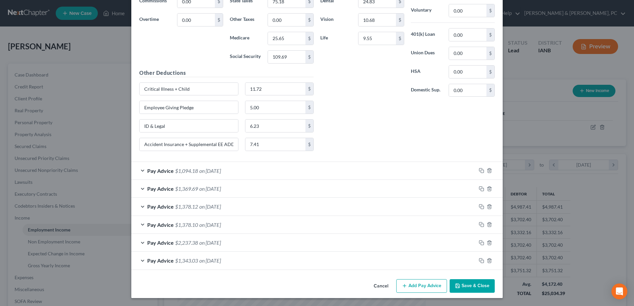
drag, startPoint x: 228, startPoint y: 188, endPoint x: 349, endPoint y: 226, distance: 126.7
click at [221, 188] on span "on [DATE]" at bounding box center [210, 189] width 22 height 6
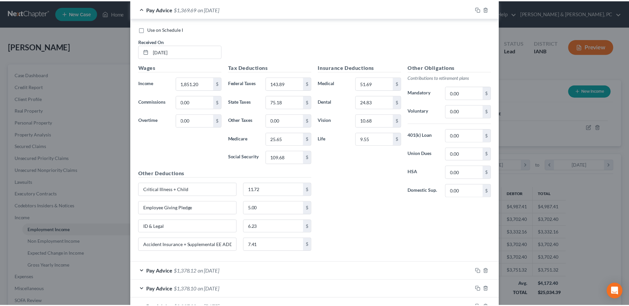
scroll to position [1920, 0]
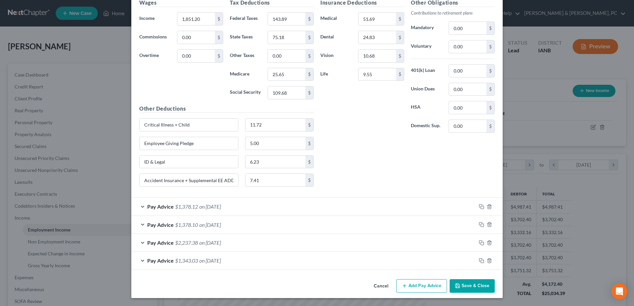
click at [467, 285] on button "Save & Close" at bounding box center [472, 287] width 45 height 14
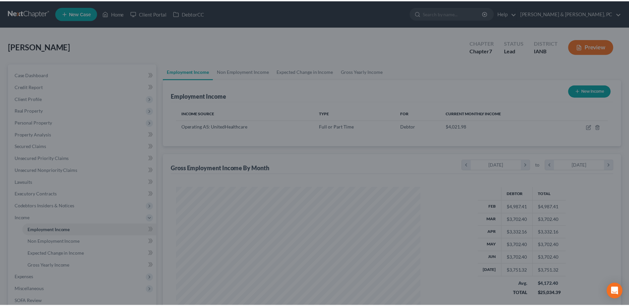
scroll to position [331475, 331338]
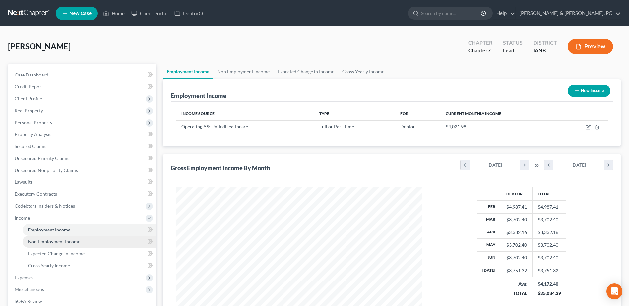
click at [68, 239] on span "Non Employment Income" at bounding box center [54, 242] width 52 height 6
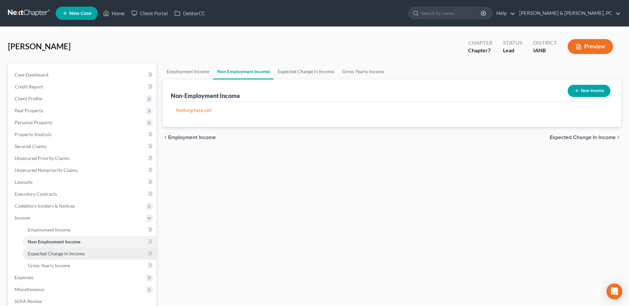
click at [65, 254] on span "Expected Change in Income" at bounding box center [56, 254] width 57 height 6
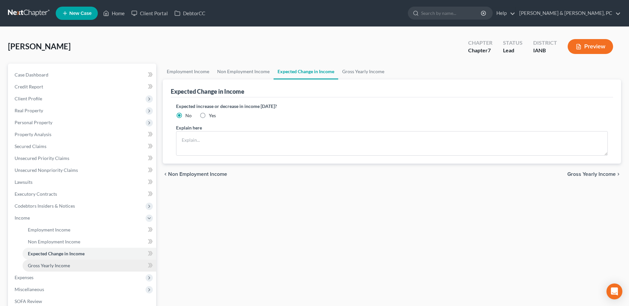
click at [66, 263] on span "Gross Yearly Income" at bounding box center [49, 266] width 42 height 6
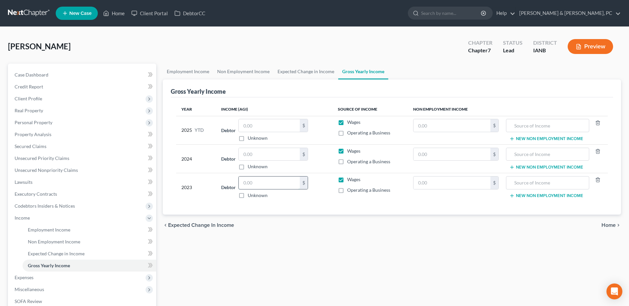
paste input "46,461"
type input "46,461"
paste input "45,650"
type input "45,650"
click at [270, 122] on input "text" at bounding box center [269, 125] width 61 height 13
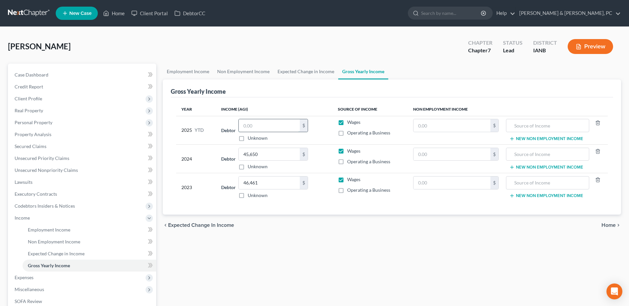
click at [260, 125] on input "text" at bounding box center [269, 125] width 61 height 13
type input "32,999.02"
click at [35, 278] on span "Expenses" at bounding box center [82, 278] width 147 height 12
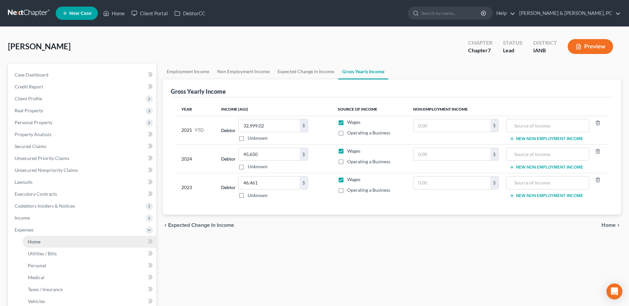
click at [70, 241] on link "Home" at bounding box center [90, 242] width 134 height 12
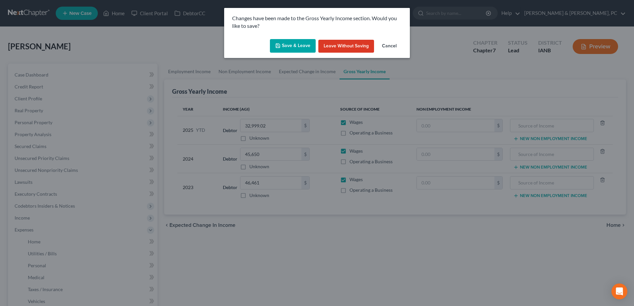
click at [291, 39] on button "Save & Leave" at bounding box center [293, 46] width 46 height 14
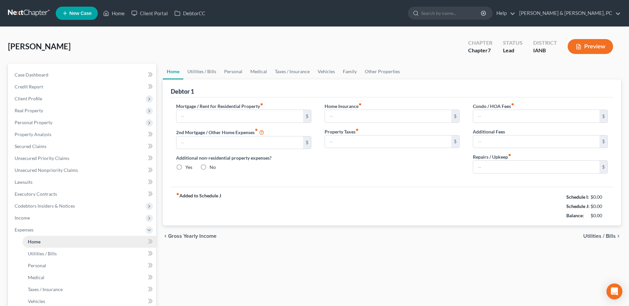
type input "940.00"
type input "0.00"
radio input "true"
type input "90.00"
type input "100.00"
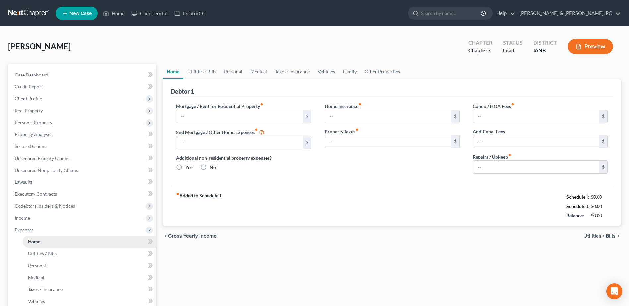
type input "0.00"
type input "150.00"
type input "200.00"
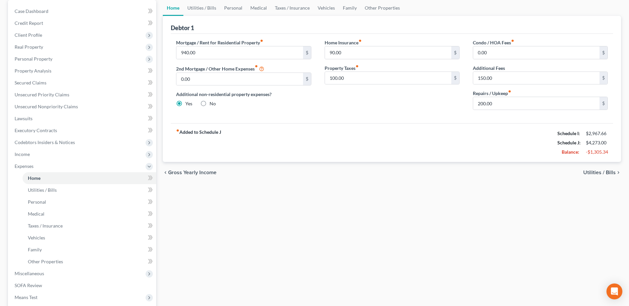
scroll to position [66, 0]
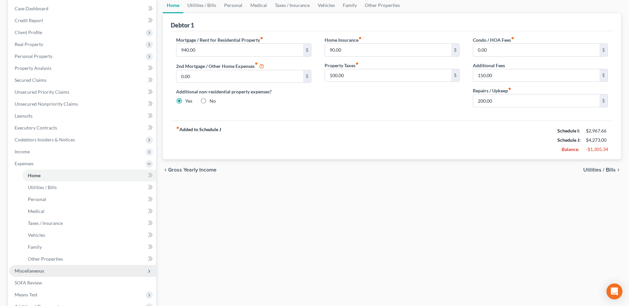
click at [48, 269] on span "Miscellaneous" at bounding box center [82, 271] width 147 height 12
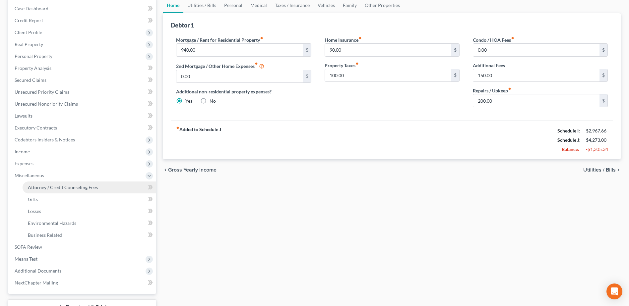
click at [73, 190] on span "Attorney / Credit Counseling Fees" at bounding box center [63, 188] width 70 height 6
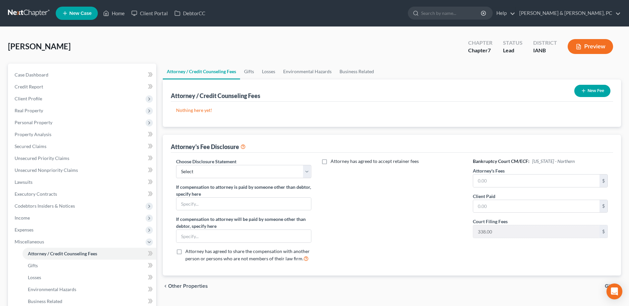
click at [585, 92] on icon "button" at bounding box center [583, 90] width 5 height 5
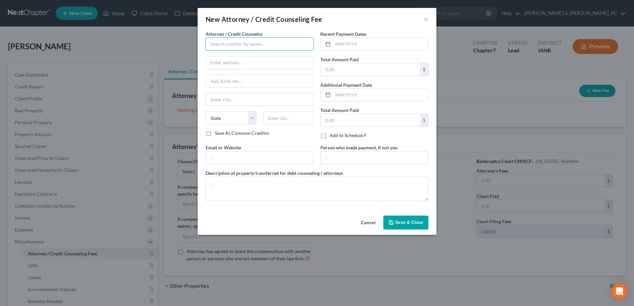
click at [242, 46] on input "text" at bounding box center [260, 43] width 108 height 13
type input "[PERSON_NAME] & [PERSON_NAME] PC"
type input "[STREET_ADDRESS]"
type input "Suite 100"
type input "Dubuque"
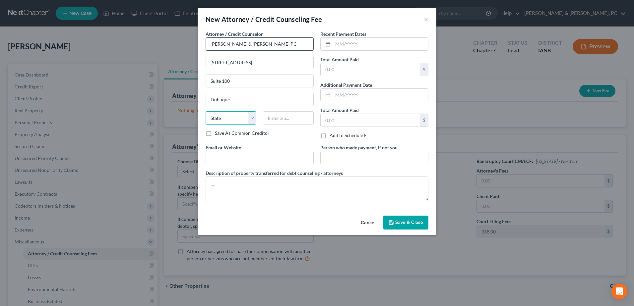
select select "16"
type input "52001"
type input "[PERSON_NAME]"
type input "[EMAIL_ADDRESS][DOMAIN_NAME]"
drag, startPoint x: 285, startPoint y: 160, endPoint x: 134, endPoint y: 153, distance: 150.7
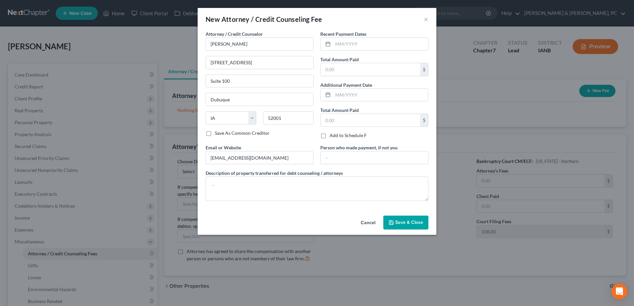
click at [134, 153] on div "New Attorney / Credit Counseling Fee × Attorney / Credit Counselor * [PERSON_NA…" at bounding box center [317, 153] width 634 height 306
click at [405, 71] on input "text" at bounding box center [370, 69] width 99 height 13
type input "2,162"
click at [356, 120] on input "text" at bounding box center [370, 120] width 99 height 13
type input "2,162"
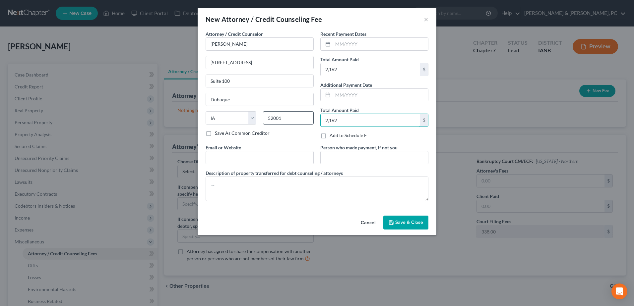
drag, startPoint x: 356, startPoint y: 120, endPoint x: 283, endPoint y: 120, distance: 73.0
click at [283, 120] on div "Attorney / Credit Counselor * [PERSON_NAME] [STREET_ADDRESS] Dubuque State [US_…" at bounding box center [316, 119] width 229 height 176
click at [419, 217] on button "Save & Close" at bounding box center [405, 223] width 45 height 14
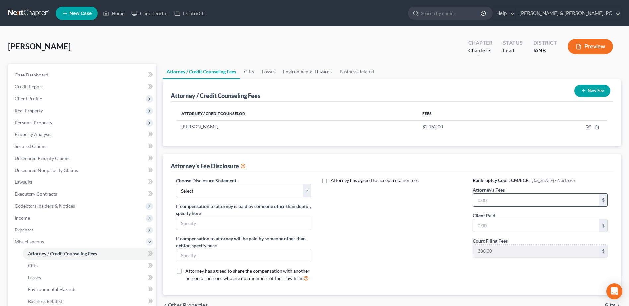
click at [498, 205] on input "text" at bounding box center [536, 200] width 126 height 13
type input "2,162"
click at [486, 230] on input "text" at bounding box center [536, 226] width 126 height 13
type input "2,162"
click at [264, 190] on select "Select Compensation Statement" at bounding box center [243, 190] width 135 height 13
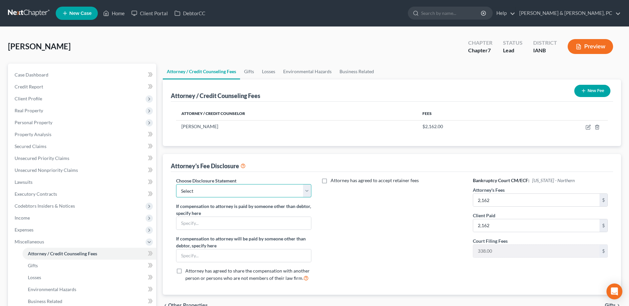
select select "0"
click at [176, 184] on select "Select Compensation Statement" at bounding box center [243, 190] width 135 height 13
click at [369, 223] on div "Attorney has agreed to accept retainer fees" at bounding box center [392, 232] width 148 height 110
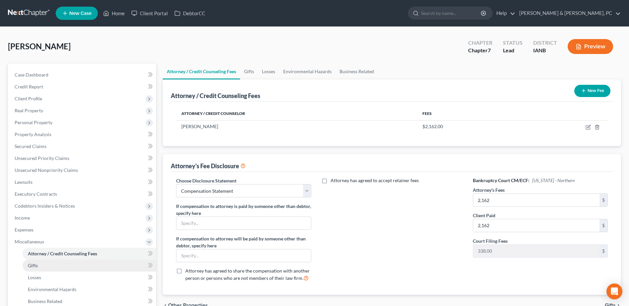
click at [102, 266] on link "Gifts" at bounding box center [90, 266] width 134 height 12
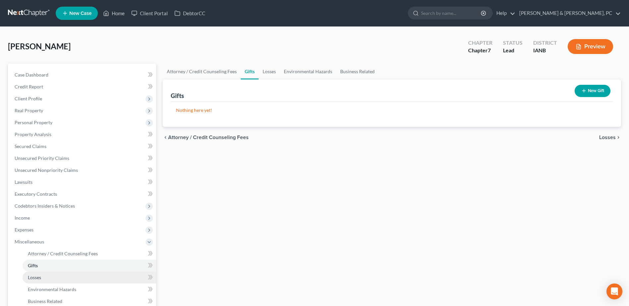
click at [99, 273] on link "Losses" at bounding box center [90, 278] width 134 height 12
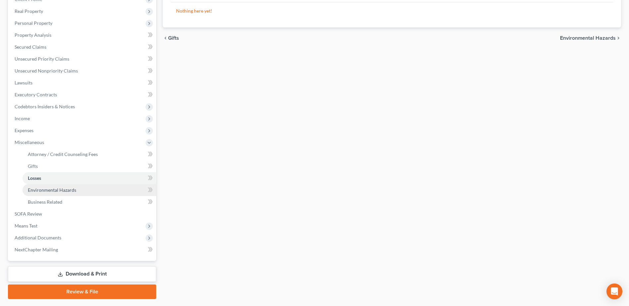
click at [73, 189] on span "Environmental Hazards" at bounding box center [52, 190] width 48 height 6
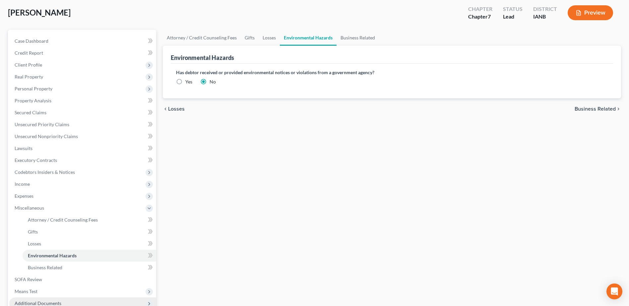
scroll to position [66, 0]
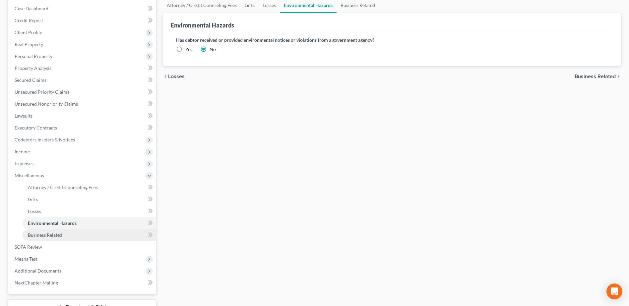
click at [57, 236] on span "Business Related" at bounding box center [45, 235] width 34 height 6
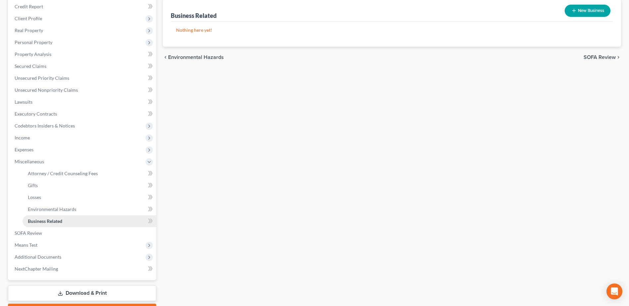
scroll to position [118, 0]
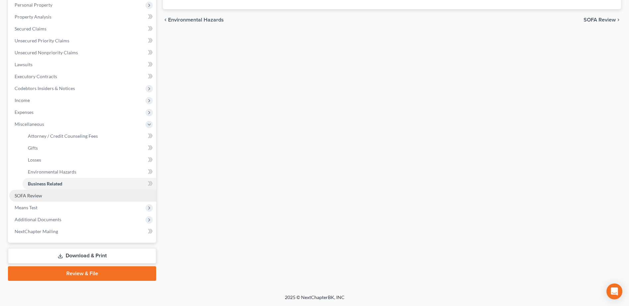
click at [52, 194] on link "SOFA Review" at bounding box center [82, 196] width 147 height 12
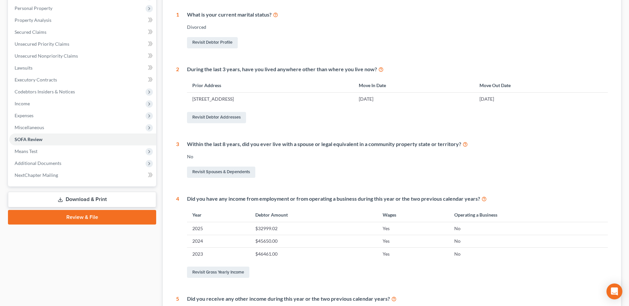
scroll to position [14, 0]
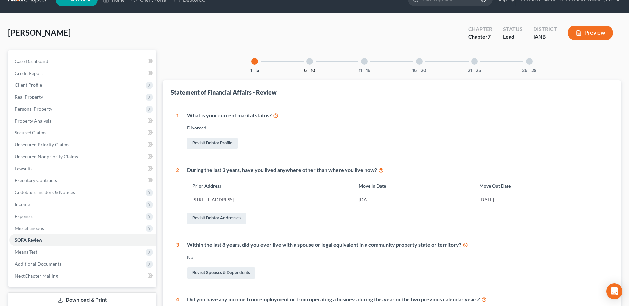
click at [312, 68] on button "6 - 10" at bounding box center [309, 70] width 11 height 5
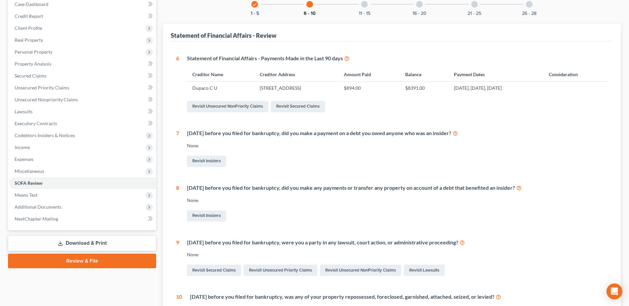
scroll to position [67, 0]
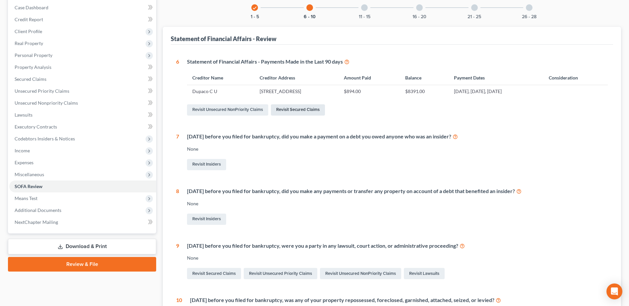
click at [298, 112] on link "Revisit Secured Claims" at bounding box center [298, 109] width 54 height 11
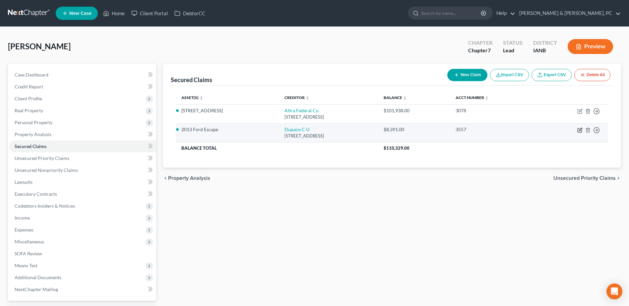
click at [579, 130] on icon "button" at bounding box center [580, 129] width 3 height 3
select select "16"
select select "4"
select select "0"
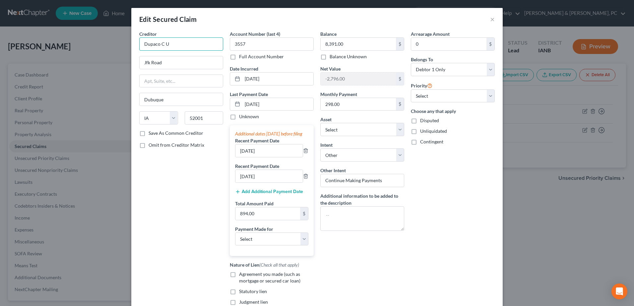
drag, startPoint x: 198, startPoint y: 49, endPoint x: 120, endPoint y: 42, distance: 78.2
click at [132, 32] on div "Creditor * Dupaco C U [GEOGRAPHIC_DATA] [GEOGRAPHIC_DATA] [US_STATE][GEOGRAPHIC…" at bounding box center [316, 182] width 371 height 303
click at [176, 60] on div "Attn: Bankruptcy P.O. [STREET_ADDRESS]" at bounding box center [180, 62] width 70 height 6
type input "Dupaco Community Credit Union"
type input "Attn: Bankruptcy"
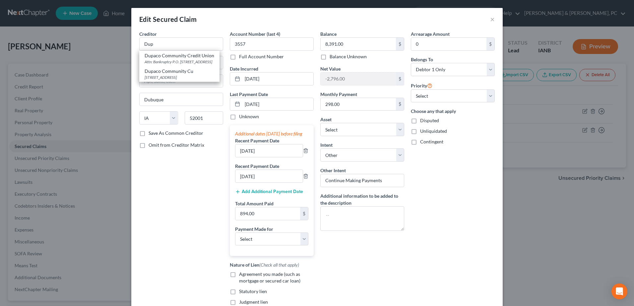
type input "P.O. Box 179"
type input "52004-0179"
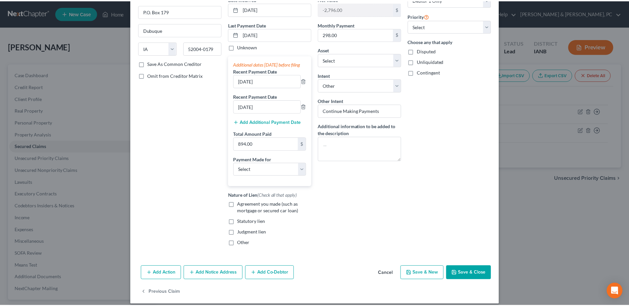
scroll to position [83, 0]
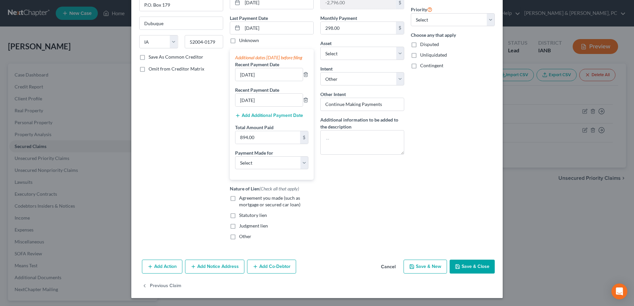
click at [464, 262] on button "Save & Close" at bounding box center [472, 267] width 45 height 14
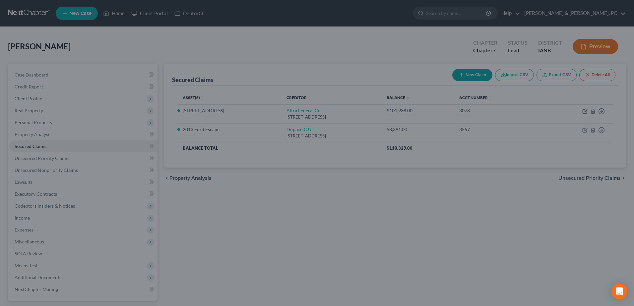
select select "9"
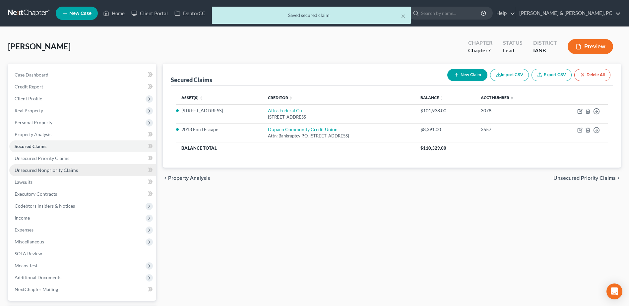
click at [80, 164] on link "Unsecured Nonpriority Claims" at bounding box center [82, 170] width 147 height 12
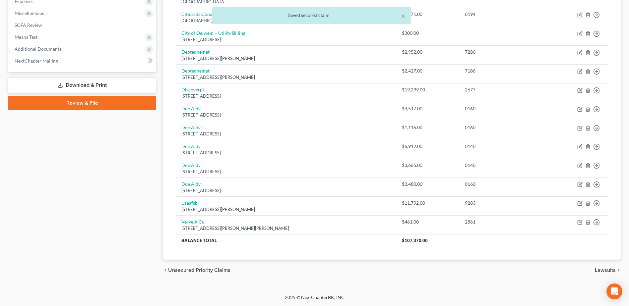
scroll to position [30, 0]
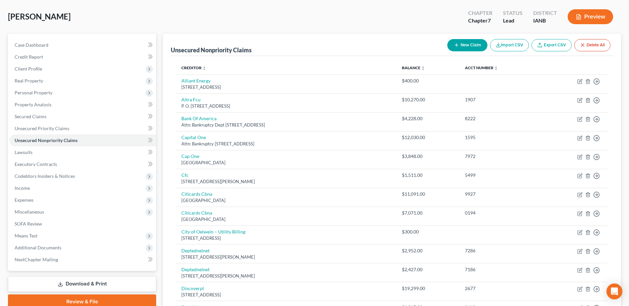
click at [465, 38] on div "New Claim Import CSV Export CSV Delete All" at bounding box center [529, 45] width 168 height 18
click at [459, 43] on button "New Claim" at bounding box center [467, 45] width 40 height 12
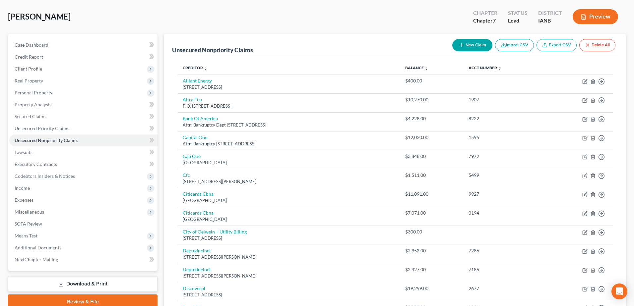
select select "0"
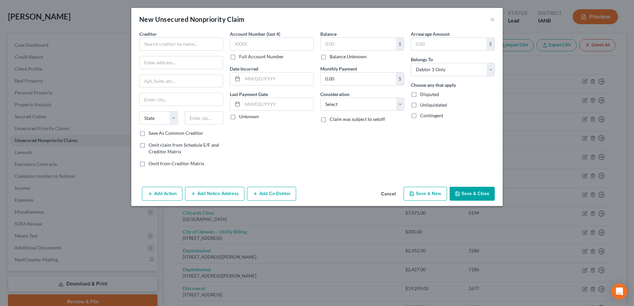
click at [207, 54] on div "Creditor * State [US_STATE] AK AR AZ CA CO [GEOGRAPHIC_DATA] DE DC [GEOGRAPHIC_…" at bounding box center [181, 80] width 84 height 99
click at [208, 47] on input "text" at bounding box center [181, 43] width 84 height 13
paste input "Verve, a Credit Union"
type input "Verve, a Credit Union"
click at [198, 65] on input "text" at bounding box center [181, 62] width 83 height 13
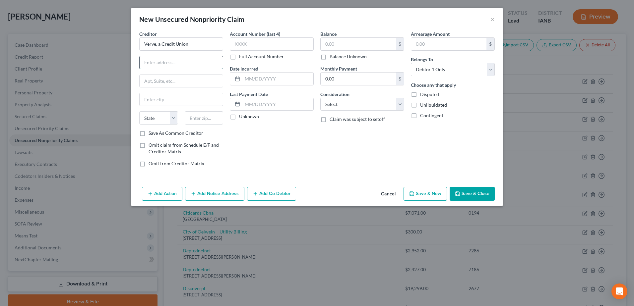
paste input "P.O. Box 3046"
type input "P.O. Box 3046"
click at [200, 118] on input "text" at bounding box center [204, 117] width 39 height 13
type input "54903"
type input "Oshkosh"
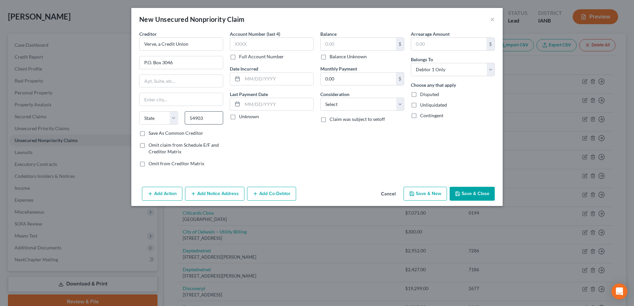
select select "52"
click at [336, 48] on input "text" at bounding box center [358, 44] width 75 height 13
click at [296, 46] on input "text" at bounding box center [272, 43] width 84 height 13
type input "8760"
click at [466, 192] on button "Save & Close" at bounding box center [472, 194] width 45 height 14
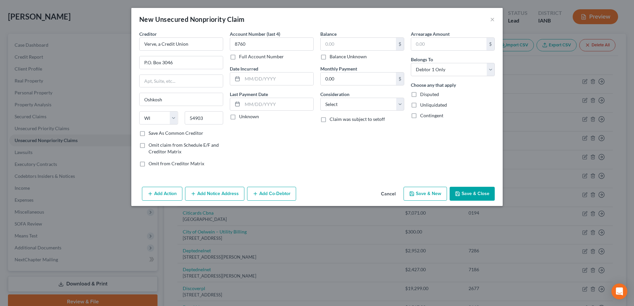
type input "0.00"
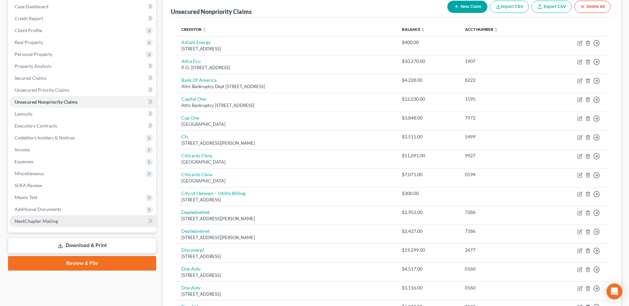
scroll to position [63, 0]
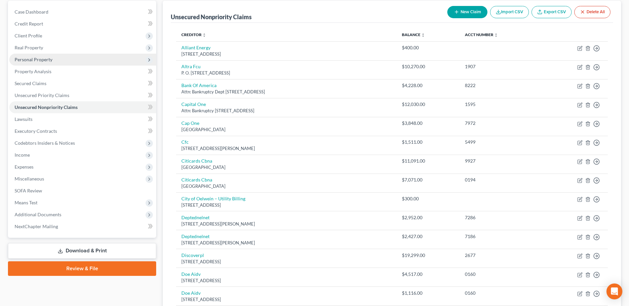
click at [52, 59] on span "Personal Property" at bounding box center [82, 60] width 147 height 12
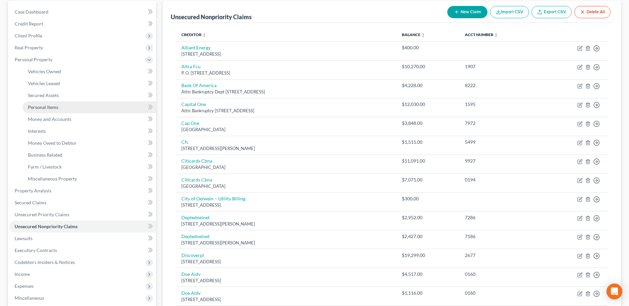
click at [63, 103] on link "Personal Items" at bounding box center [90, 107] width 134 height 12
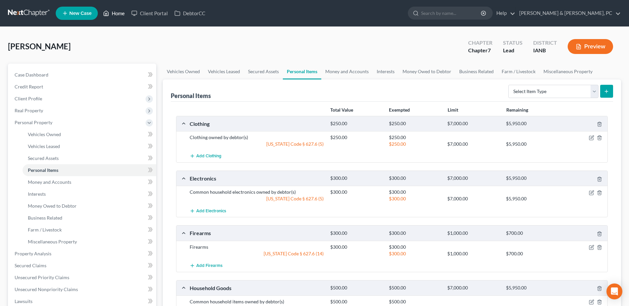
click at [115, 11] on link "Home" at bounding box center [114, 13] width 28 height 12
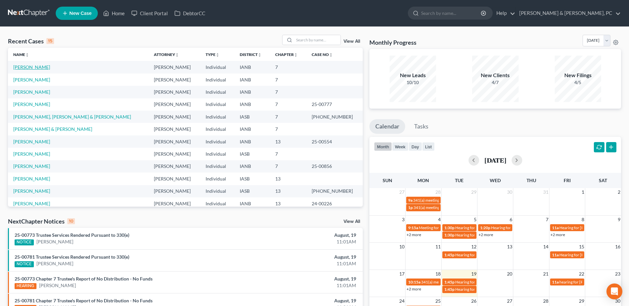
click at [28, 68] on link "[PERSON_NAME]" at bounding box center [31, 67] width 37 height 6
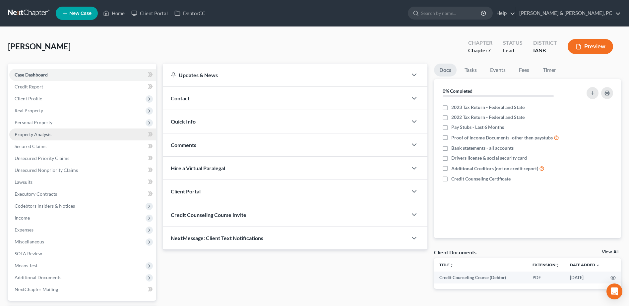
click at [41, 134] on span "Property Analysis" at bounding box center [33, 135] width 37 height 6
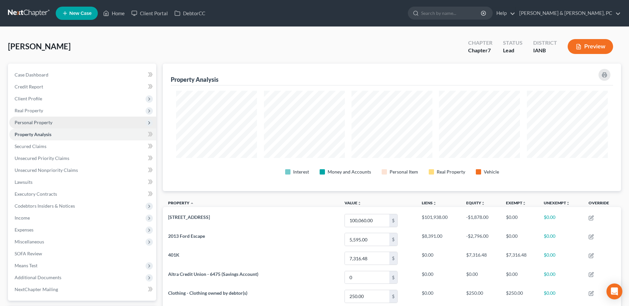
scroll to position [128, 458]
click at [47, 125] on span "Personal Property" at bounding box center [34, 123] width 38 height 6
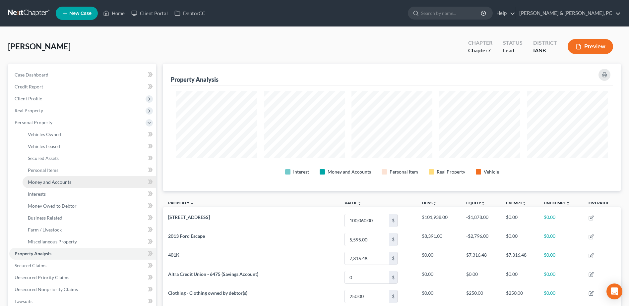
click at [56, 180] on span "Money and Accounts" at bounding box center [49, 182] width 43 height 6
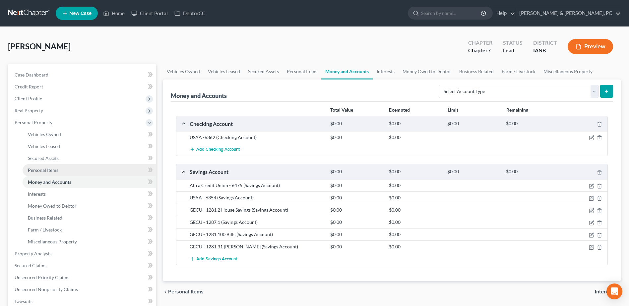
click at [57, 171] on span "Personal Items" at bounding box center [43, 170] width 31 height 6
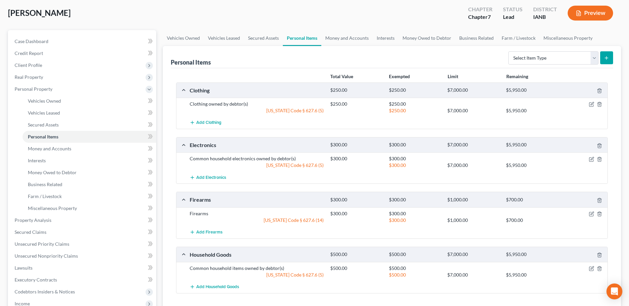
scroll to position [33, 0]
click at [554, 57] on select "Select Item Type Clothing (A/B: 11) Collectibles Of Value (A/B: 8) Electronics …" at bounding box center [553, 58] width 90 height 13
click at [556, 40] on link "Miscellaneous Property" at bounding box center [568, 39] width 57 height 16
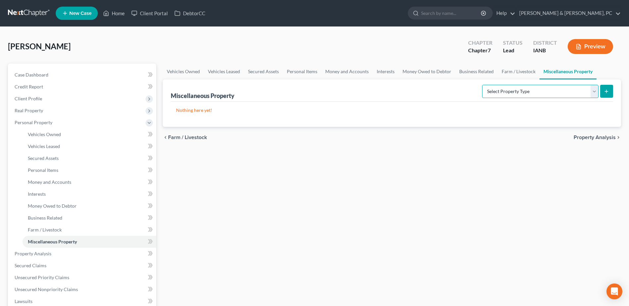
click at [519, 86] on select "Select Property Type Assigned for Creditor Benefit [DATE] (SOFA: 12) Holding fo…" at bounding box center [540, 91] width 116 height 13
select select "stored_within_1_year"
click at [482, 85] on select "Select Property Type Assigned for Creditor Benefit [DATE] (SOFA: 12) Holding fo…" at bounding box center [540, 91] width 116 height 13
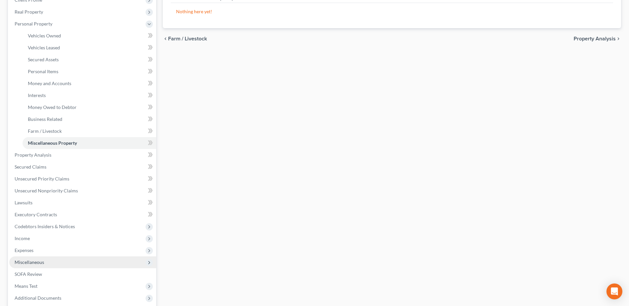
scroll to position [99, 0]
click at [45, 240] on span "Income" at bounding box center [82, 238] width 147 height 12
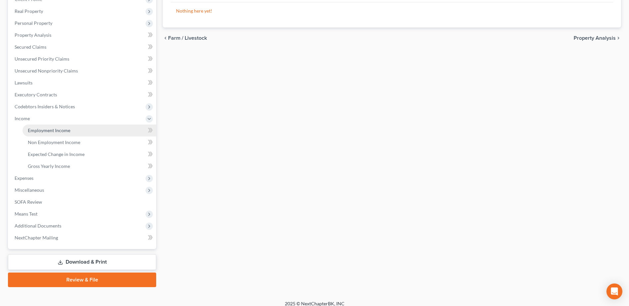
click at [43, 133] on span "Employment Income" at bounding box center [49, 131] width 42 height 6
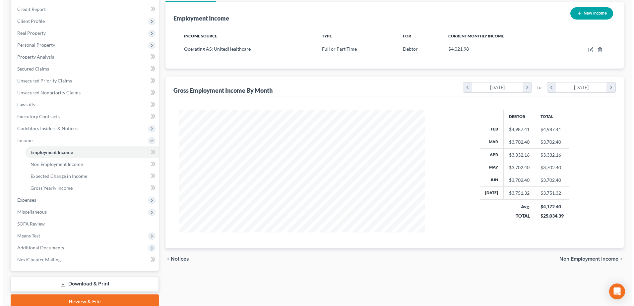
scroll to position [39, 0]
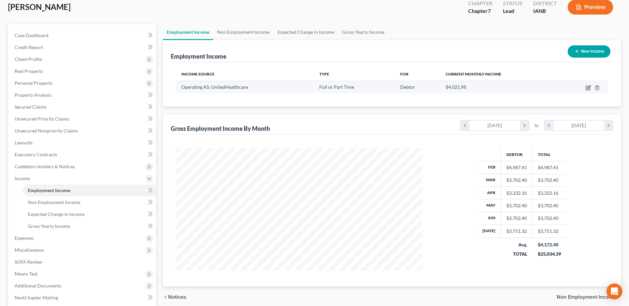
click at [589, 89] on icon "button" at bounding box center [588, 87] width 5 height 5
select select "0"
select select "24"
select select "2"
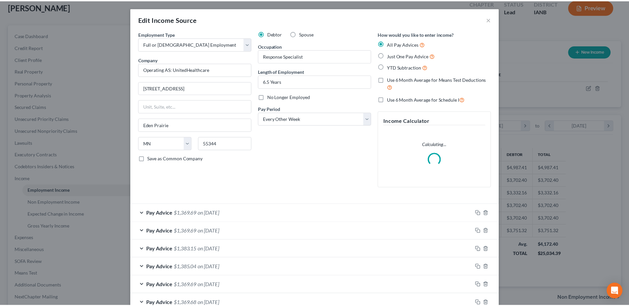
scroll to position [124, 262]
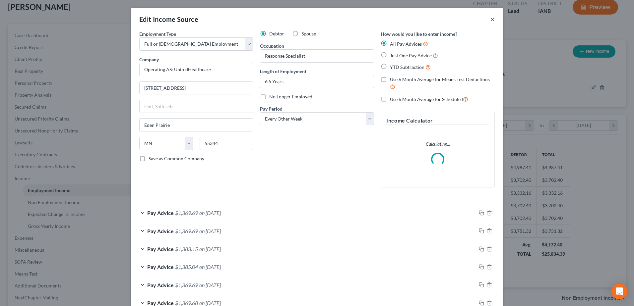
click at [490, 17] on button "×" at bounding box center [492, 19] width 5 height 8
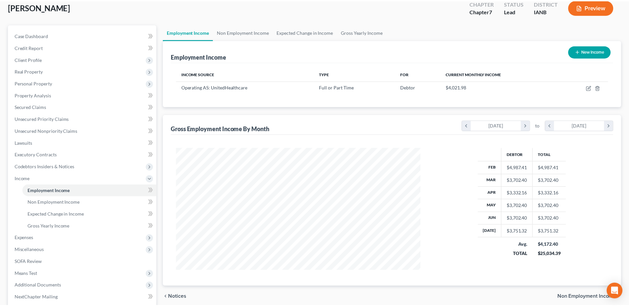
scroll to position [331475, 331338]
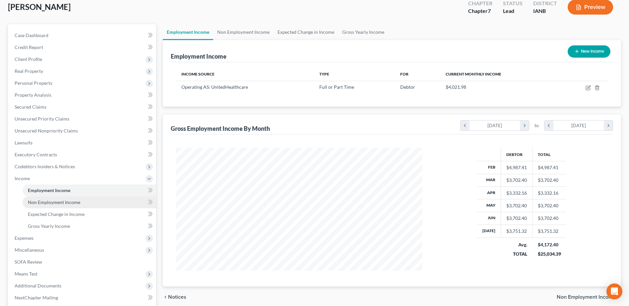
click at [76, 201] on span "Non Employment Income" at bounding box center [54, 203] width 52 height 6
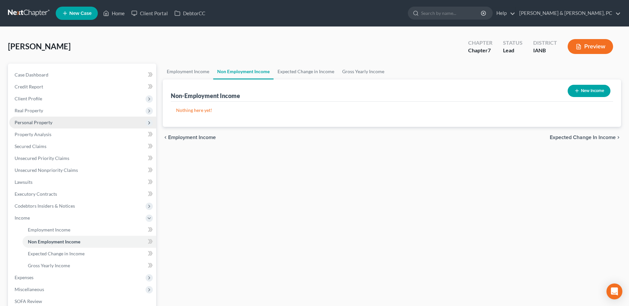
click at [35, 120] on span "Personal Property" at bounding box center [34, 123] width 38 height 6
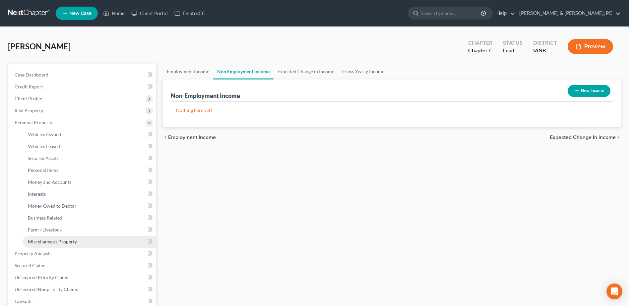
click at [50, 240] on span "Miscellaneous Property" at bounding box center [52, 242] width 49 height 6
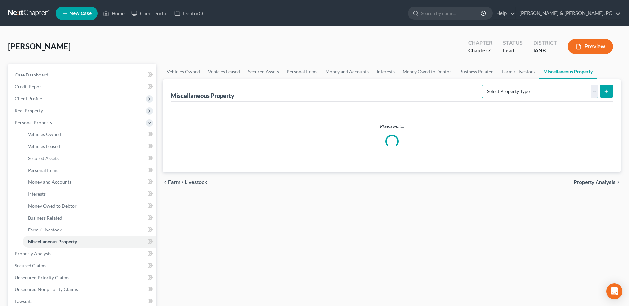
click at [536, 89] on select "Select Property Type Assigned for Creditor Benefit [DATE] (SOFA: 12) Holding fo…" at bounding box center [540, 91] width 116 height 13
select select "stored_within_1_year"
click at [482, 85] on select "Select Property Type Assigned for Creditor Benefit [DATE] (SOFA: 12) Holding fo…" at bounding box center [540, 91] width 116 height 13
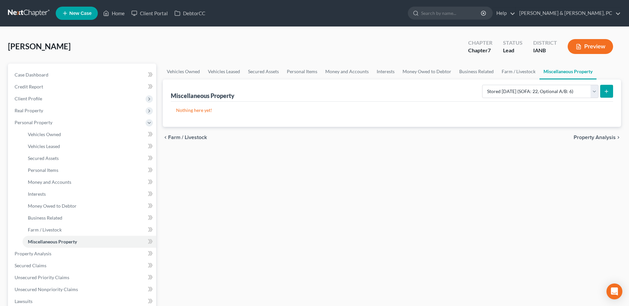
click at [601, 90] on button "submit" at bounding box center [606, 91] width 13 height 13
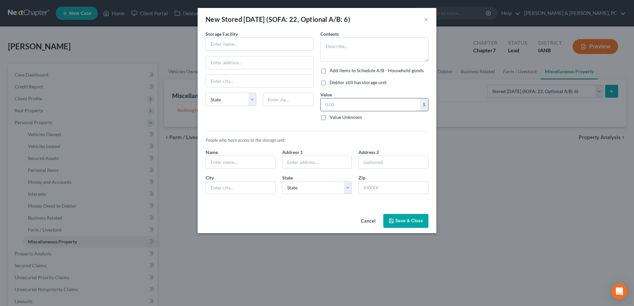
click at [335, 105] on input "text" at bounding box center [370, 104] width 99 height 13
type input "550"
click at [330, 68] on label "Add items to Schedule A/B - Household goods" at bounding box center [377, 70] width 94 height 7
click at [332, 68] on input "Add items to Schedule A/B - Household goods" at bounding box center [334, 69] width 4 height 4
checkbox input "true"
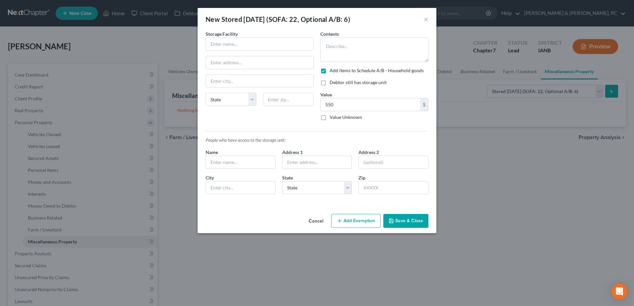
click at [330, 81] on label "Debtor still has storage unit" at bounding box center [358, 82] width 57 height 7
click at [332, 81] on input "Debtor still has storage unit" at bounding box center [334, 81] width 4 height 4
checkbox input "true"
click at [360, 222] on button "Add Exemption" at bounding box center [355, 221] width 49 height 14
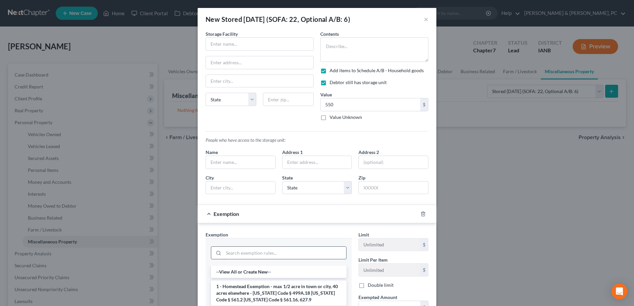
click at [290, 258] on input "search" at bounding box center [284, 253] width 123 height 13
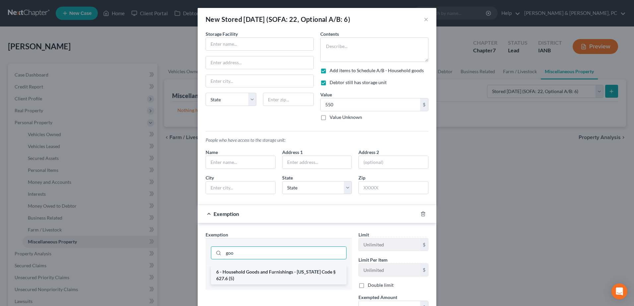
type input "goo"
click at [293, 276] on li "6 - Household Goods and Furnishings - [US_STATE] Code § 627.6 (5)" at bounding box center [279, 275] width 136 height 19
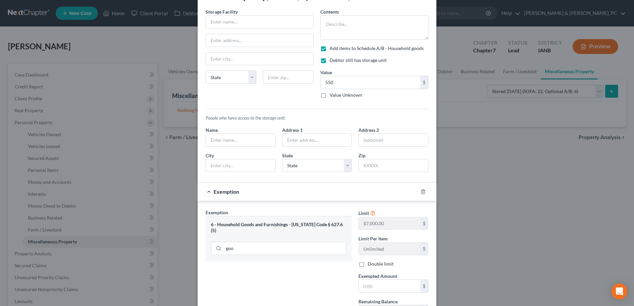
scroll to position [82, 0]
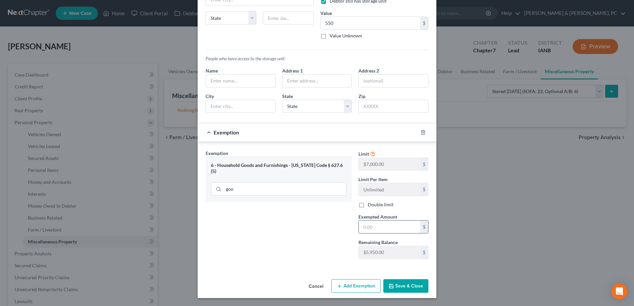
click at [394, 227] on input "text" at bounding box center [389, 227] width 61 height 13
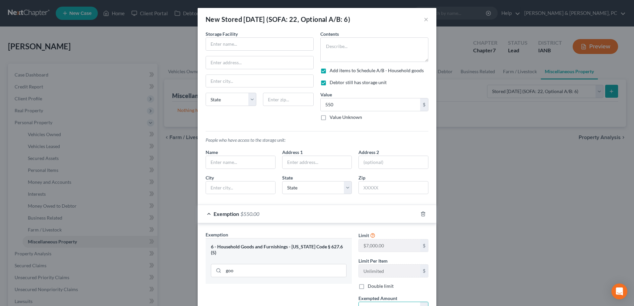
type input "550"
click at [235, 51] on div "Storage Facility State [US_STATE] AK AR AZ CA CO [GEOGRAPHIC_DATA] DE DC [GEOGR…" at bounding box center [259, 79] width 115 height 96
click at [242, 46] on input "text" at bounding box center [259, 44] width 107 height 13
click at [375, 57] on textarea at bounding box center [374, 49] width 108 height 25
paste textarea "cabinets, extra dishes, a bookshelf, some furniture, etc."
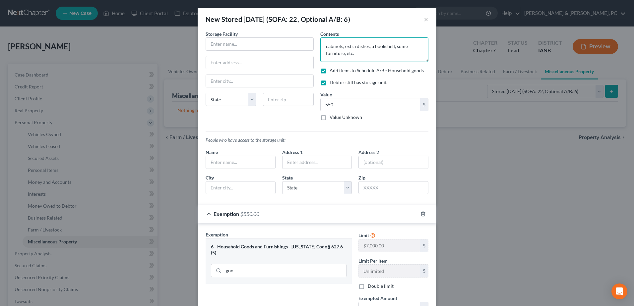
click at [324, 43] on textarea "cabinets, extra dishes, a bookshelf, some furniture, etc." at bounding box center [374, 49] width 108 height 25
click at [326, 47] on textarea "3 cabinets, extra dishes, a bookshelf, some furniture, etc." at bounding box center [374, 49] width 108 height 25
click at [370, 54] on textarea "3 cabinets, extra dishes, a bookshelf, some furniture, etc." at bounding box center [374, 49] width 108 height 25
type textarea "3 cabinets, extra dishes, a bookshelf, some furniture, etc."
click at [230, 38] on input "text" at bounding box center [259, 44] width 107 height 13
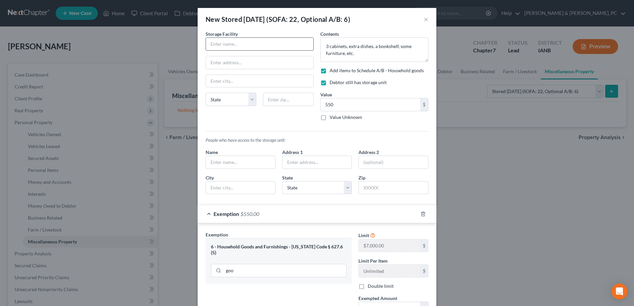
paste input "[PERSON_NAME] Mini-Storage"
type input "[PERSON_NAME] Mini-Storage"
click at [210, 65] on input "text" at bounding box center [259, 62] width 107 height 13
paste input "[STREET_ADDRESS],"
type input "[STREET_ADDRESS]"
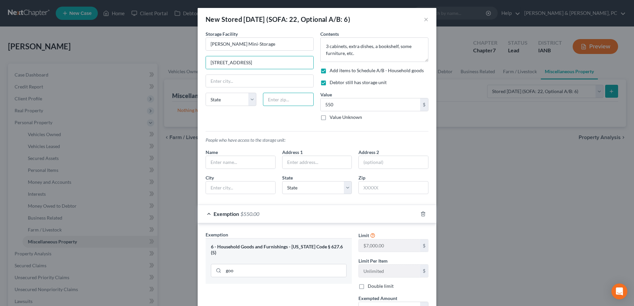
click at [273, 100] on input "text" at bounding box center [288, 99] width 51 height 13
type input "54603"
type input "La Crosse"
select select "52"
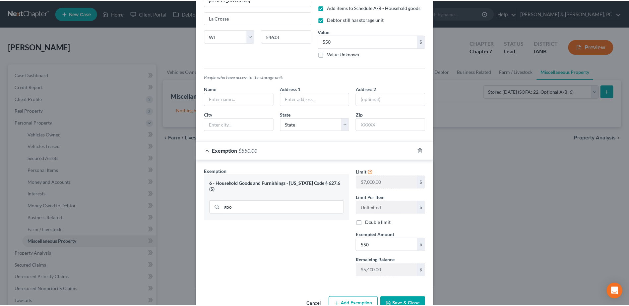
scroll to position [66, 0]
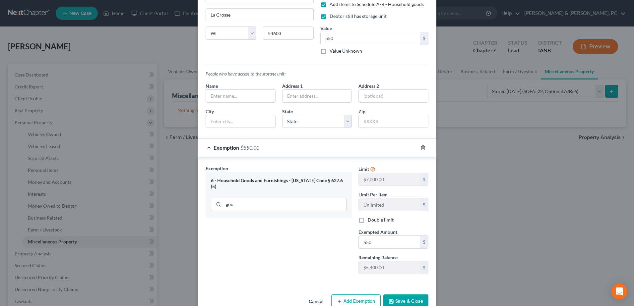
click at [418, 300] on button "Save & Close" at bounding box center [405, 302] width 45 height 14
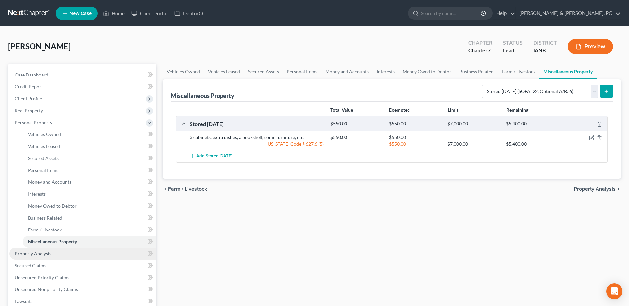
click at [63, 258] on link "Property Analysis" at bounding box center [82, 254] width 147 height 12
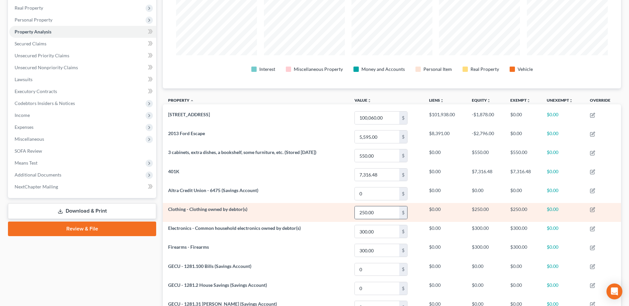
scroll to position [89, 0]
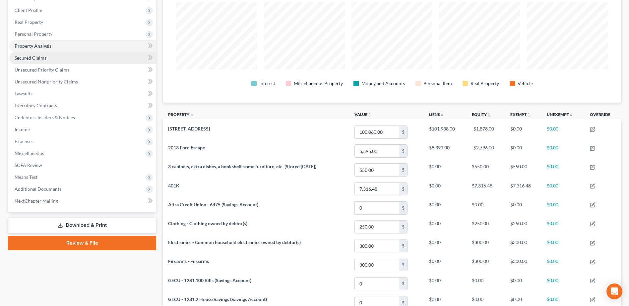
click at [37, 56] on span "Secured Claims" at bounding box center [31, 58] width 32 height 6
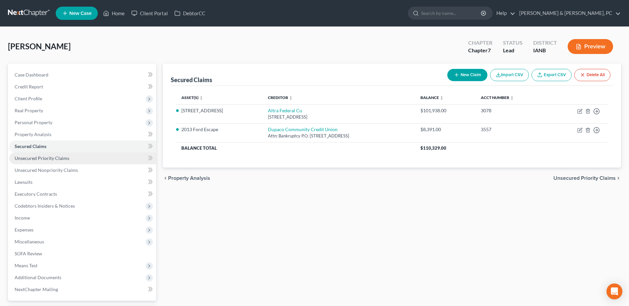
click at [72, 160] on link "Unsecured Priority Claims" at bounding box center [82, 159] width 147 height 12
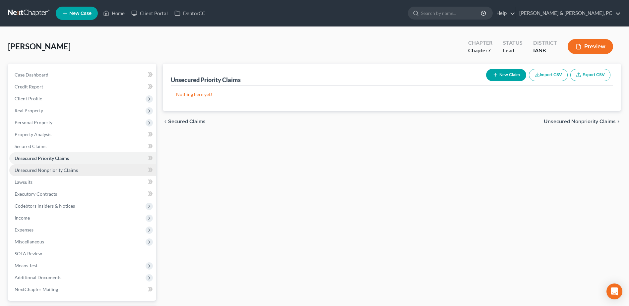
click at [77, 171] on link "Unsecured Nonpriority Claims" at bounding box center [82, 170] width 147 height 12
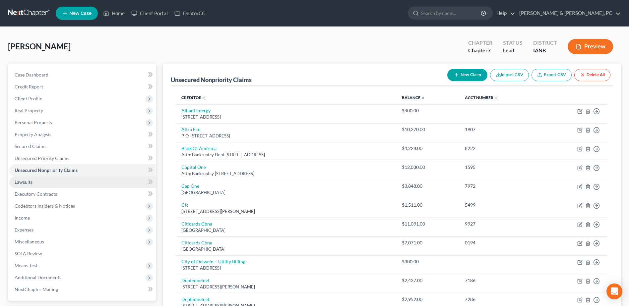
click at [78, 180] on link "Lawsuits" at bounding box center [82, 182] width 147 height 12
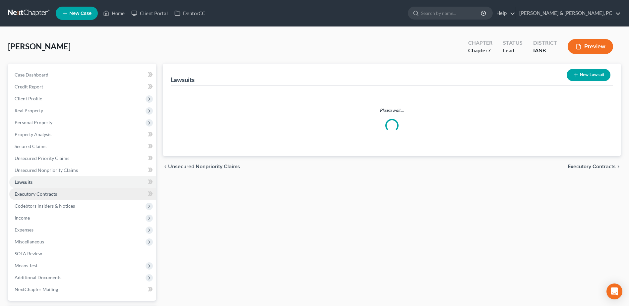
click at [79, 195] on link "Executory Contracts" at bounding box center [82, 194] width 147 height 12
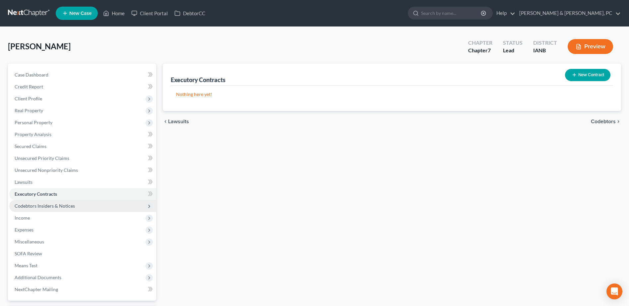
click at [77, 202] on span "Codebtors Insiders & Notices" at bounding box center [82, 206] width 147 height 12
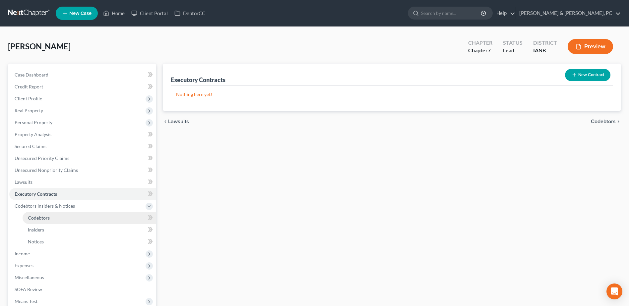
click at [77, 218] on link "Codebtors" at bounding box center [90, 218] width 134 height 12
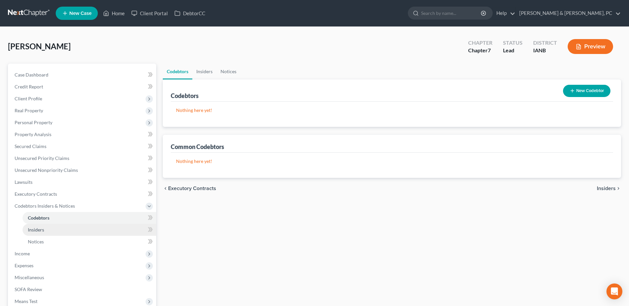
click at [76, 230] on link "Insiders" at bounding box center [90, 230] width 134 height 12
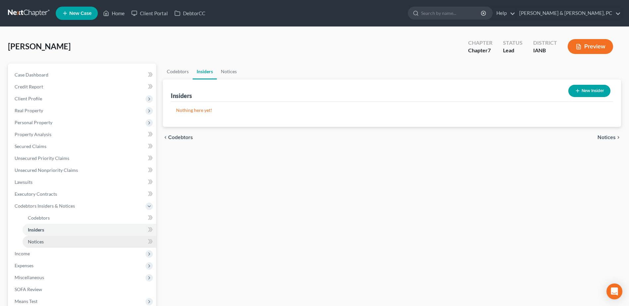
click at [71, 239] on link "Notices" at bounding box center [90, 242] width 134 height 12
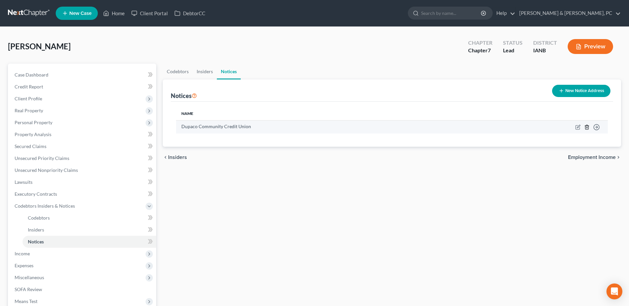
click at [587, 126] on icon "button" at bounding box center [586, 127] width 5 height 5
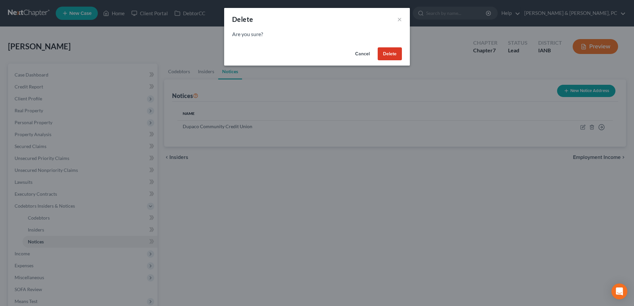
drag, startPoint x: 387, startPoint y: 55, endPoint x: 384, endPoint y: 94, distance: 39.2
click at [387, 54] on button "Delete" at bounding box center [390, 53] width 24 height 13
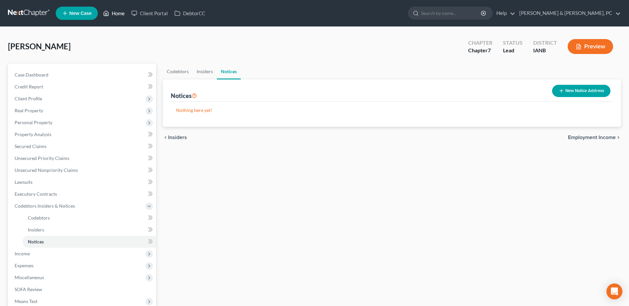
click at [112, 14] on link "Home" at bounding box center [114, 13] width 28 height 12
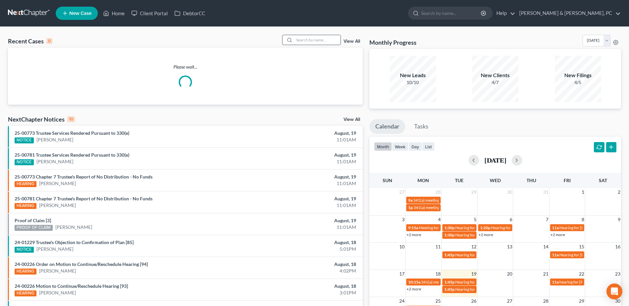
click at [315, 39] on input "search" at bounding box center [317, 40] width 46 height 10
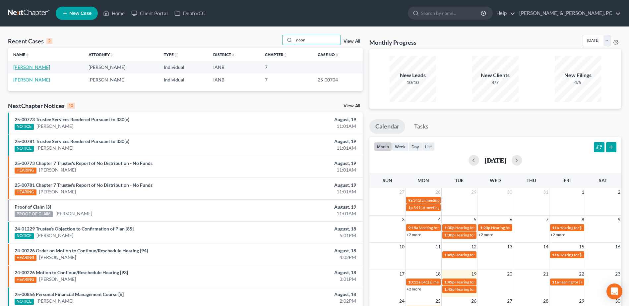
type input "noon"
click at [34, 68] on link "[PERSON_NAME]" at bounding box center [31, 67] width 37 height 6
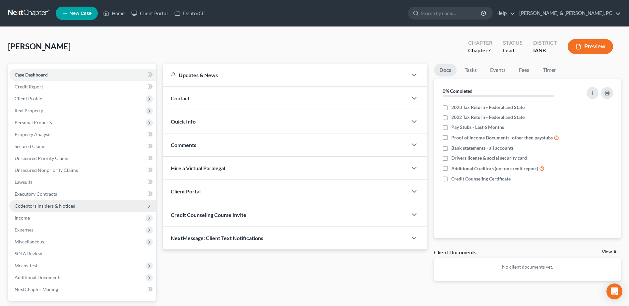
drag, startPoint x: 36, startPoint y: 220, endPoint x: 125, endPoint y: 208, distance: 90.0
click at [36, 220] on span "Income" at bounding box center [82, 218] width 147 height 12
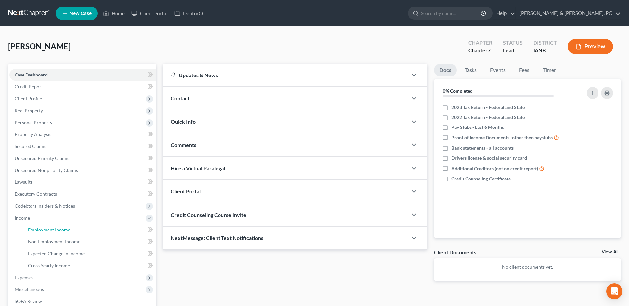
click at [63, 228] on span "Employment Income" at bounding box center [49, 230] width 42 height 6
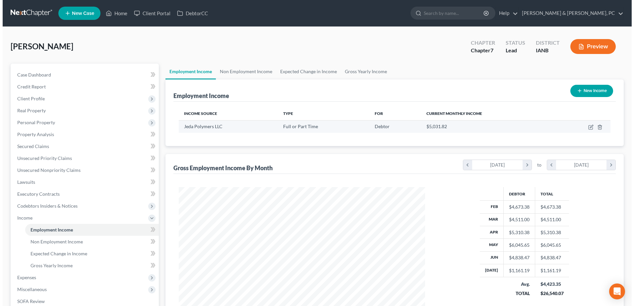
scroll to position [123, 259]
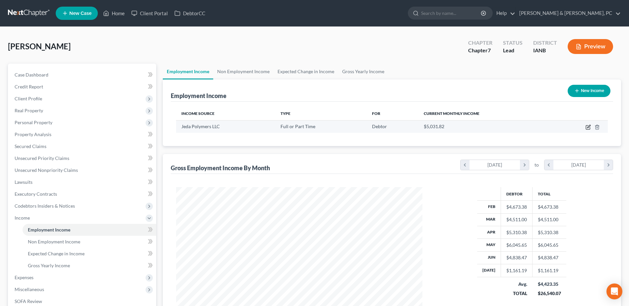
click at [586, 126] on icon "button" at bounding box center [588, 127] width 5 height 5
select select "0"
select select "16"
select select "3"
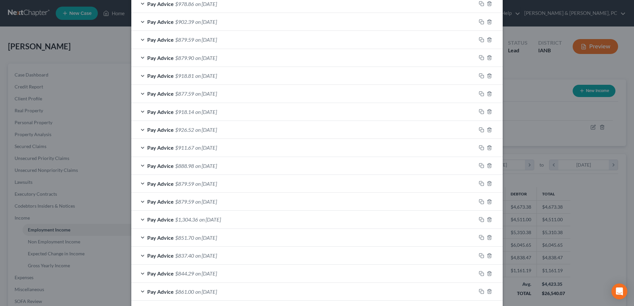
scroll to position [166, 0]
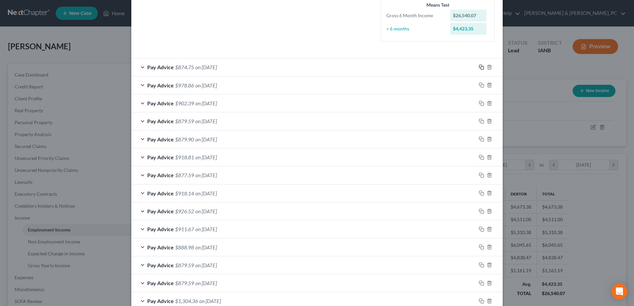
click at [479, 67] on icon "button" at bounding box center [481, 67] width 5 height 5
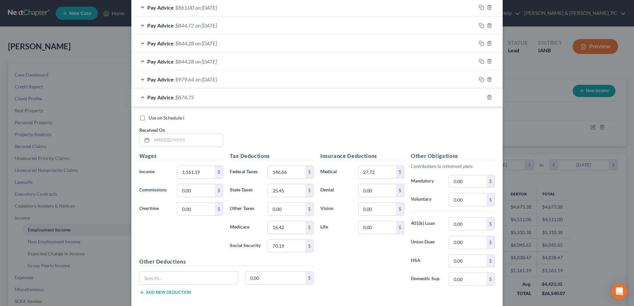
scroll to position [568, 0]
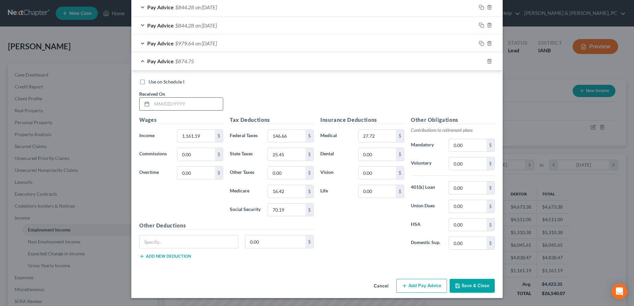
click at [194, 107] on input "text" at bounding box center [187, 104] width 71 height 13
type input "[DATE]"
type input "1,169.95"
click at [295, 138] on input "146.66" at bounding box center [286, 136] width 37 height 13
type input "147.87"
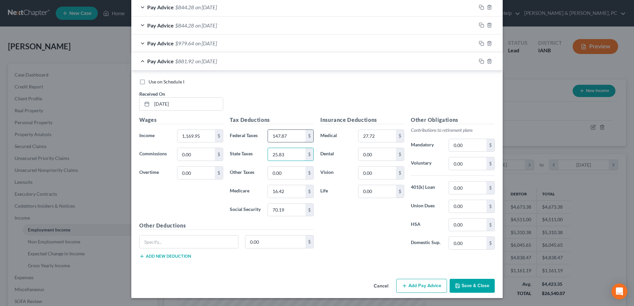
type input "25.83"
type input "16.56"
type input "70.82"
click at [480, 61] on icon "button" at bounding box center [481, 61] width 5 height 5
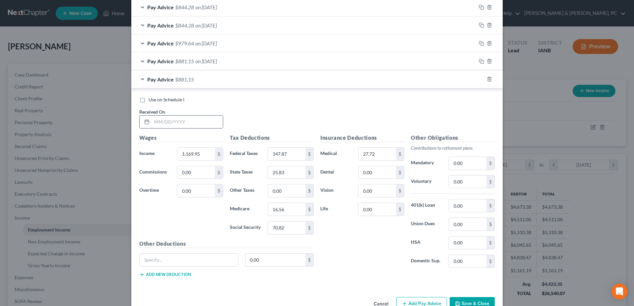
click at [181, 121] on input "text" at bounding box center [187, 122] width 71 height 13
type input "[DATE]"
click at [198, 158] on input "1,169.95" at bounding box center [195, 154] width 37 height 13
type input "1,157.68"
click at [294, 151] on input "147.87" at bounding box center [286, 154] width 37 height 13
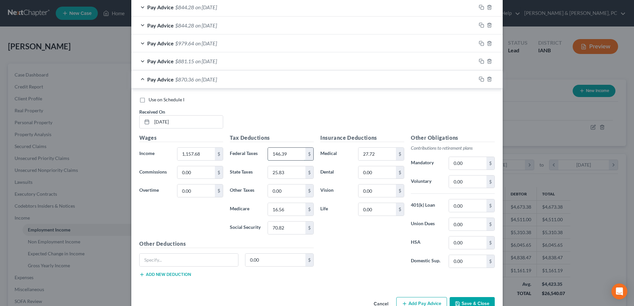
type input "146.39"
type input "4"
type input "25.36"
type input "16.39"
type input "70.06"
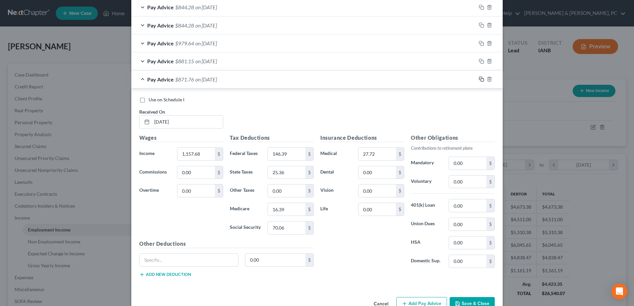
drag, startPoint x: 478, startPoint y: 80, endPoint x: 235, endPoint y: 166, distance: 257.1
click at [479, 80] on icon "button" at bounding box center [480, 78] width 3 height 3
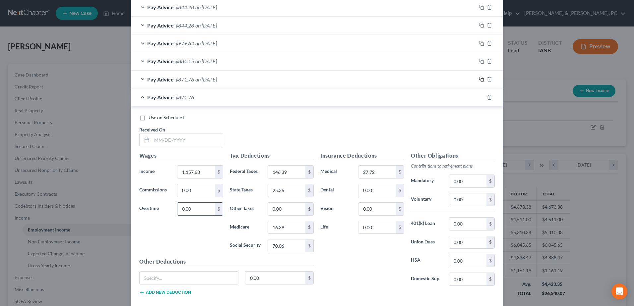
scroll to position [586, 0]
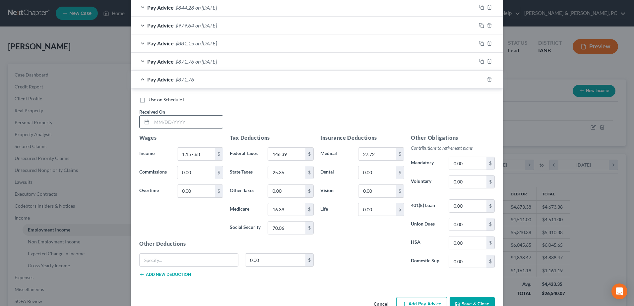
click at [185, 126] on input "text" at bounding box center [187, 122] width 71 height 13
type input "[DATE]"
click at [206, 154] on input "1,157.68" at bounding box center [195, 154] width 37 height 13
type input "1"
type input "1,188.92"
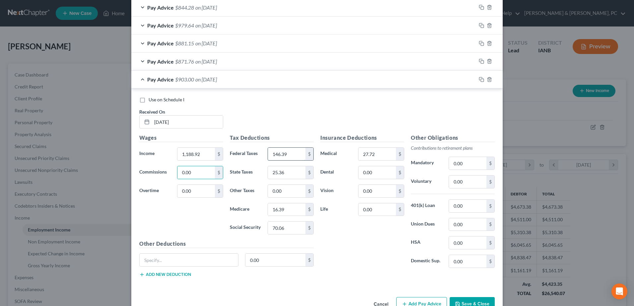
click at [286, 150] on input "146.39" at bounding box center [286, 154] width 37 height 13
type input "150.14"
type input "26.55"
type input "16.83"
type input "71.99"
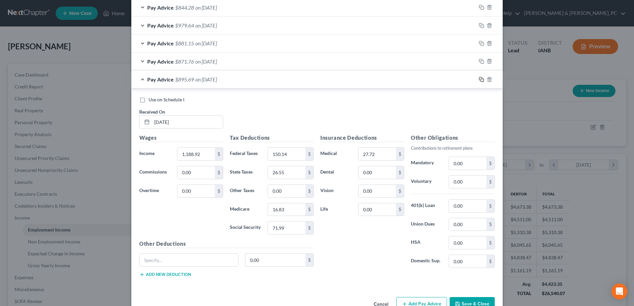
drag, startPoint x: 480, startPoint y: 78, endPoint x: 283, endPoint y: 139, distance: 206.2
click at [480, 78] on icon "button" at bounding box center [481, 79] width 5 height 5
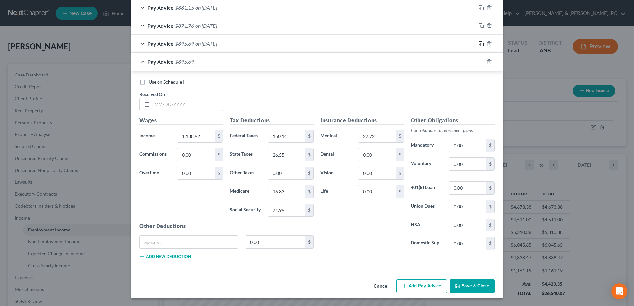
scroll to position [622, 0]
click at [202, 107] on input "text" at bounding box center [187, 104] width 71 height 13
type input "[DATE]"
click at [193, 136] on input "1,188.92" at bounding box center [195, 136] width 37 height 13
type input "1,170.24"
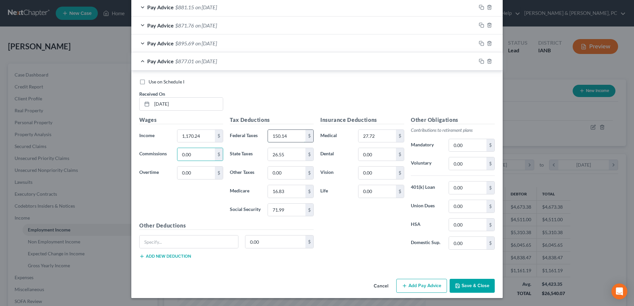
click at [294, 137] on input "150.14" at bounding box center [286, 136] width 37 height 13
type input "147.74"
type input "25.79"
type input "16.55"
type input "70.76"
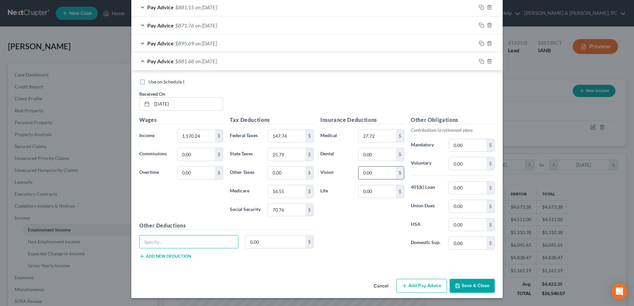
click at [375, 175] on input "0.00" at bounding box center [376, 173] width 37 height 13
type input "1.31"
click at [357, 244] on div "Insurance Deductions Medical 27.72 $ Dental 0.00 $ Vision 1.31 $ Life 0.00 $" at bounding box center [362, 186] width 91 height 140
click at [481, 43] on rect "button" at bounding box center [482, 44] width 3 height 3
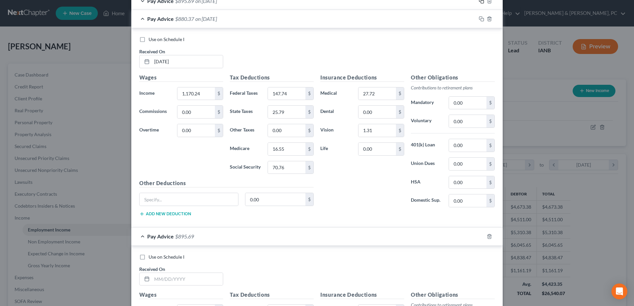
scroll to position [755, 0]
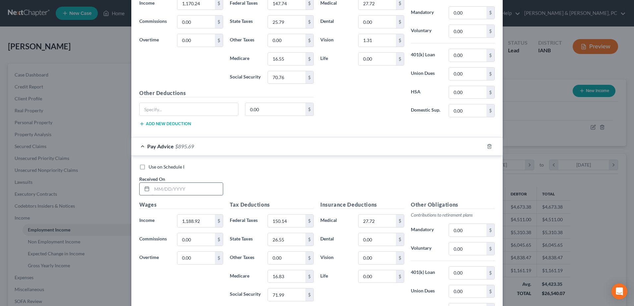
click at [190, 183] on input "text" at bounding box center [187, 189] width 71 height 13
type input "[DATE]"
click at [208, 222] on input "1,188.92" at bounding box center [195, 221] width 37 height 13
click at [202, 221] on input "1,188.92" at bounding box center [195, 221] width 37 height 13
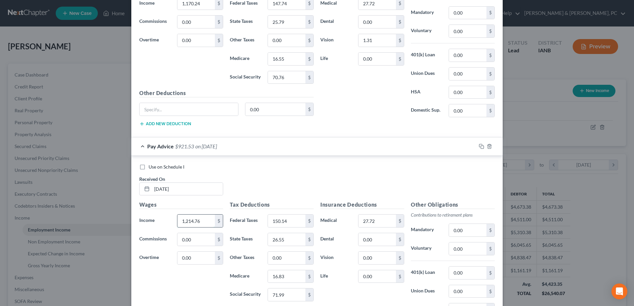
type input "1,214.76"
click at [293, 221] on input "150.14" at bounding box center [286, 221] width 37 height 13
type input "153.24"
type input "27.53"
type input "17.21"
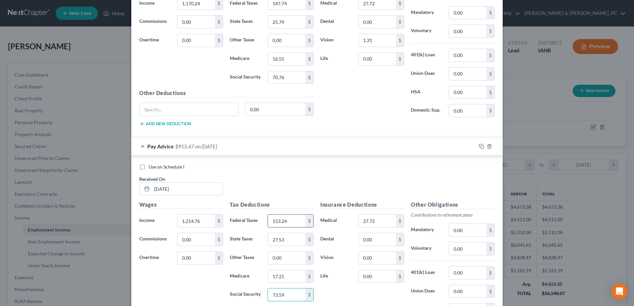
type input "73.59"
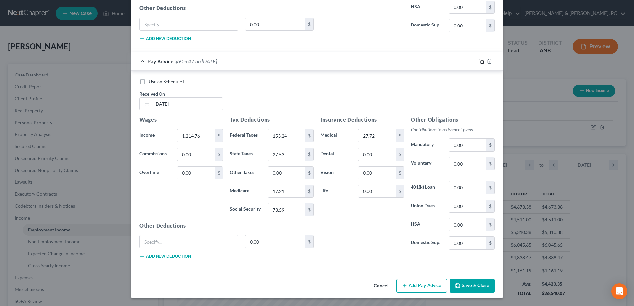
drag, startPoint x: 477, startPoint y: 63, endPoint x: 425, endPoint y: 72, distance: 53.2
click at [479, 63] on icon "button" at bounding box center [481, 61] width 5 height 5
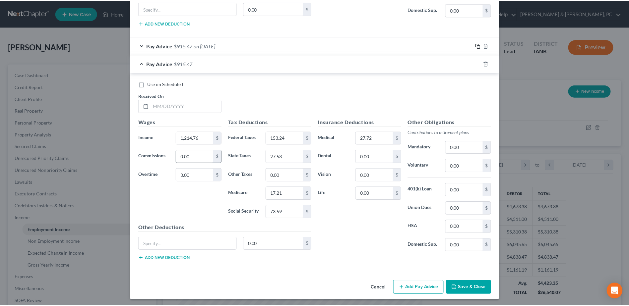
scroll to position [858, 0]
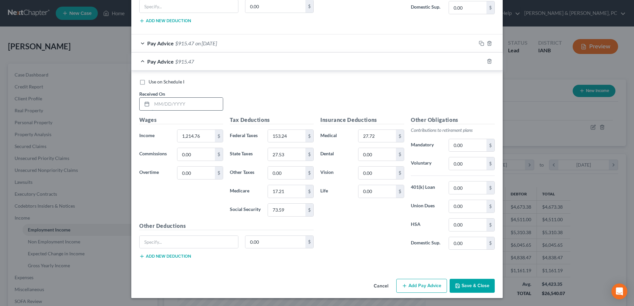
click at [167, 104] on input "text" at bounding box center [187, 104] width 71 height 13
type input "[DATE]"
click at [208, 136] on input "1,214.76" at bounding box center [195, 136] width 37 height 13
type input "1,432.87"
click at [280, 135] on input "153.24" at bounding box center [286, 136] width 37 height 13
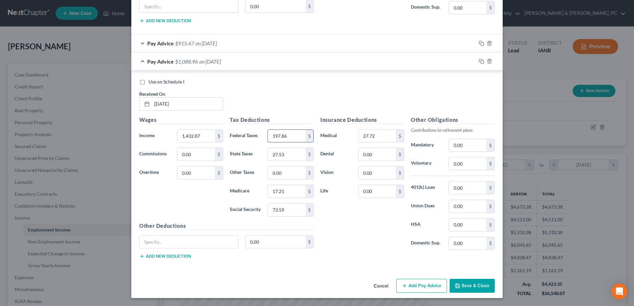
type input "197.86"
type input "35.82"
type input "20.38"
type input "87.12"
click at [468, 283] on button "Save & Close" at bounding box center [472, 286] width 45 height 14
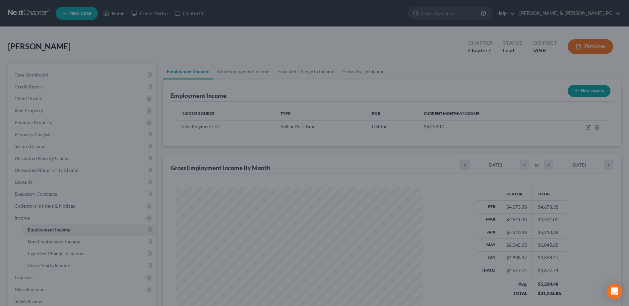
scroll to position [331475, 331338]
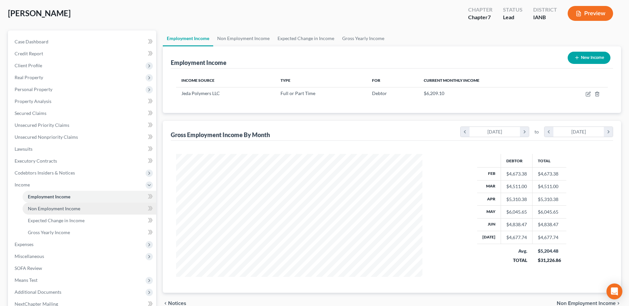
click at [90, 206] on link "Non Employment Income" at bounding box center [90, 209] width 134 height 12
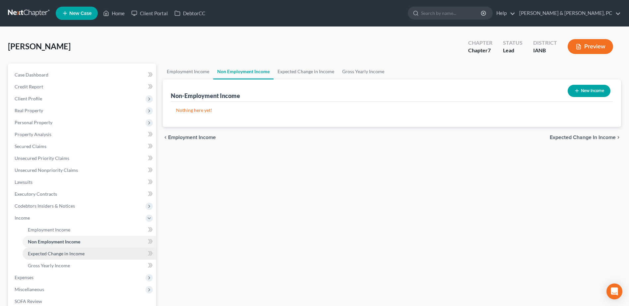
click at [74, 256] on span "Expected Change in Income" at bounding box center [56, 254] width 57 height 6
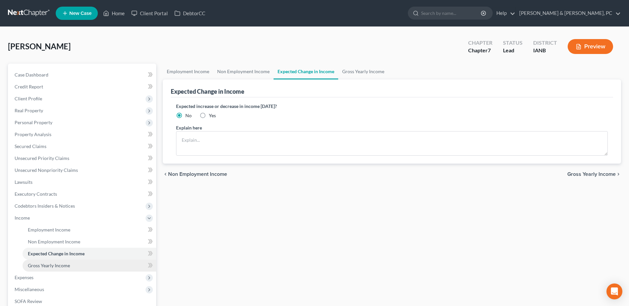
click at [73, 266] on link "Gross Yearly Income" at bounding box center [90, 266] width 134 height 12
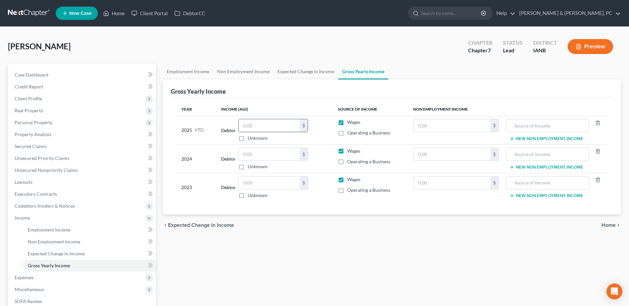
click at [273, 130] on input "text" at bounding box center [269, 125] width 61 height 13
type input "39,681.73"
drag, startPoint x: 275, startPoint y: 142, endPoint x: 278, endPoint y: 159, distance: 17.5
click at [278, 159] on table "Year Income (AGI) Source of Income Non Employment Income 2025 YTD Debtor 39,681…" at bounding box center [392, 152] width 432 height 99
click at [278, 159] on input "text" at bounding box center [269, 154] width 61 height 13
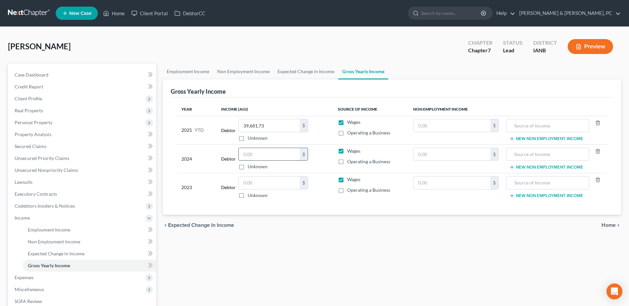
click at [278, 159] on input "text" at bounding box center [269, 154] width 61 height 13
click at [272, 185] on input "text" at bounding box center [269, 183] width 61 height 13
paste input "46,575"
type input "46,575"
click at [272, 155] on input "text" at bounding box center [269, 154] width 61 height 13
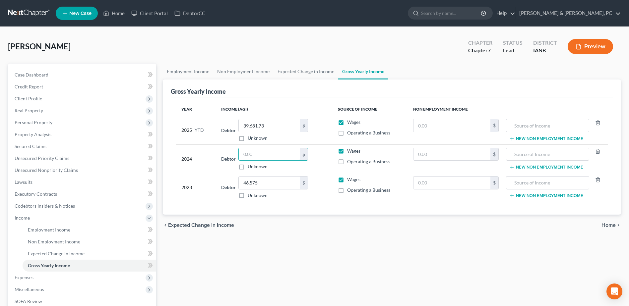
type input "6"
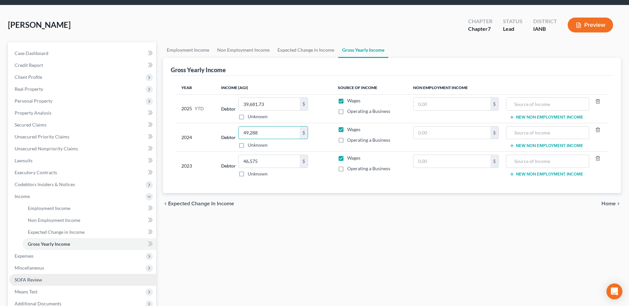
scroll to position [33, 0]
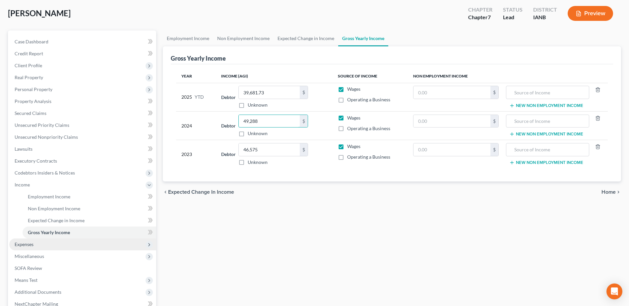
type input "49,288"
click at [96, 242] on span "Expenses" at bounding box center [82, 245] width 147 height 12
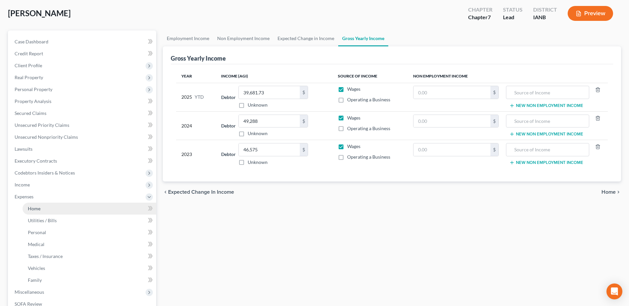
click at [67, 205] on link "Home" at bounding box center [90, 209] width 134 height 12
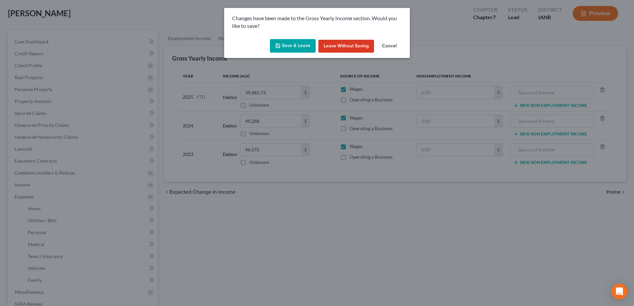
click at [306, 45] on button "Save & Leave" at bounding box center [293, 46] width 46 height 14
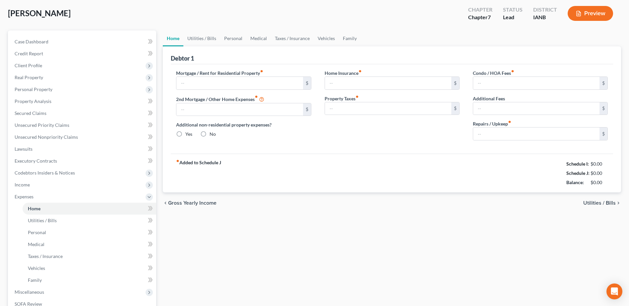
type input "560.00"
type input "249.25"
radio input "true"
type input "0.00"
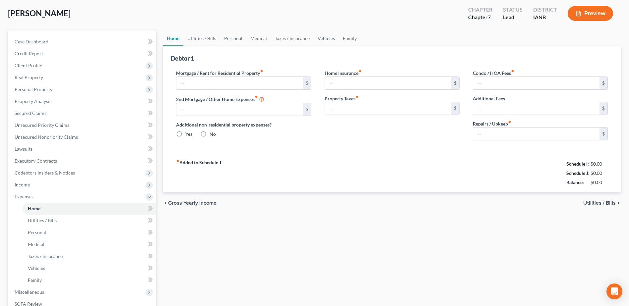
type input "0.00"
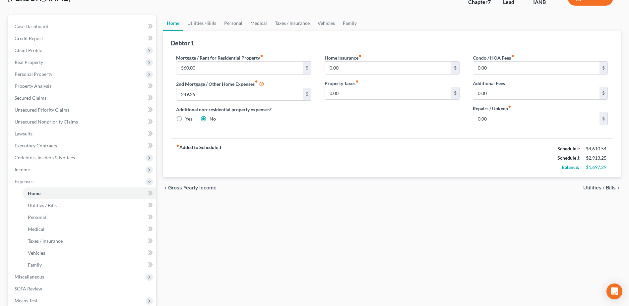
scroll to position [33, 0]
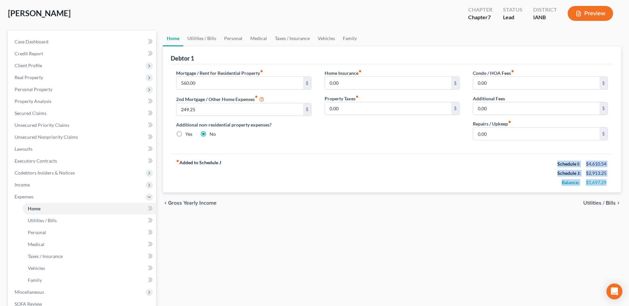
drag, startPoint x: 609, startPoint y: 185, endPoint x: 536, endPoint y: 161, distance: 77.5
click at [536, 161] on div "fiber_manual_record Added to Schedule J Schedule I: $4,610.54 Schedule J: $2,91…" at bounding box center [392, 173] width 442 height 39
copy div "Schedule I: $4,610.54 Schedule J: $2,913.25 Balance: $1,697.29"
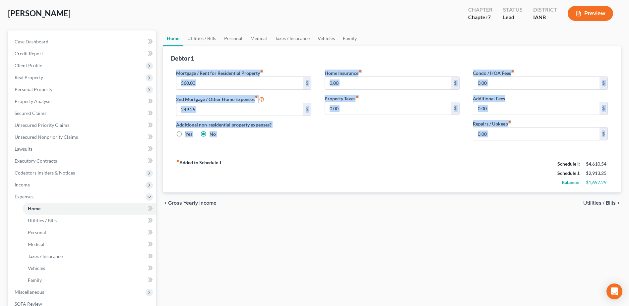
drag, startPoint x: 173, startPoint y: 71, endPoint x: 615, endPoint y: 153, distance: 449.8
click at [615, 153] on div "Debtor 1 Mortgage / Rent for Residential Property fiber_manual_record 560.00 $ …" at bounding box center [392, 119] width 458 height 146
copy div "Mortgage / Rent for Residential Property fiber_manual_record $ 2nd Mortgage / O…"
click at [201, 38] on link "Utilities / Bills" at bounding box center [201, 39] width 37 height 16
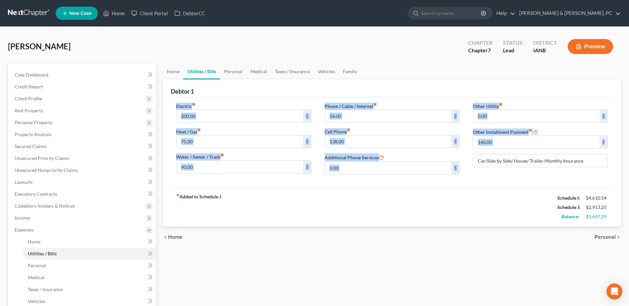
drag, startPoint x: 175, startPoint y: 105, endPoint x: 600, endPoint y: 174, distance: 430.7
click at [600, 174] on div "Electric fiber_manual_record 200.00 $ Heat / Gas fiber_manual_record 75.00 $ Wa…" at bounding box center [391, 141] width 445 height 77
copy div "Electric fiber_manual_record $ Heat / Gas fiber_manual_record $ Water / Sewer /…"
drag, startPoint x: 232, startPoint y: 69, endPoint x: 208, endPoint y: 82, distance: 27.7
click at [232, 69] on link "Personal" at bounding box center [233, 72] width 26 height 16
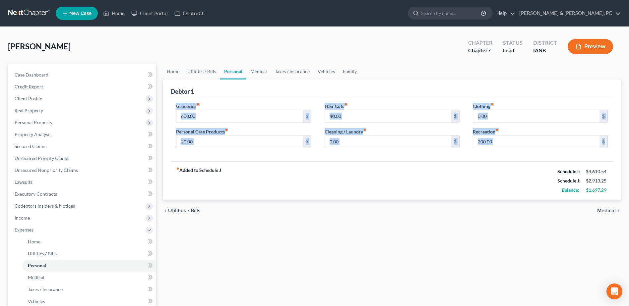
drag, startPoint x: 168, startPoint y: 103, endPoint x: 615, endPoint y: 153, distance: 449.8
click at [615, 153] on div "Debtor 1 Groceries fiber_manual_record 600.00 $ Personal Care Products fiber_ma…" at bounding box center [392, 140] width 458 height 121
copy div "Groceries fiber_manual_record $ Personal Care Products fiber_manual_record $ Ha…"
drag, startPoint x: 259, startPoint y: 68, endPoint x: 239, endPoint y: 75, distance: 21.4
click at [259, 68] on link "Medical" at bounding box center [258, 72] width 25 height 16
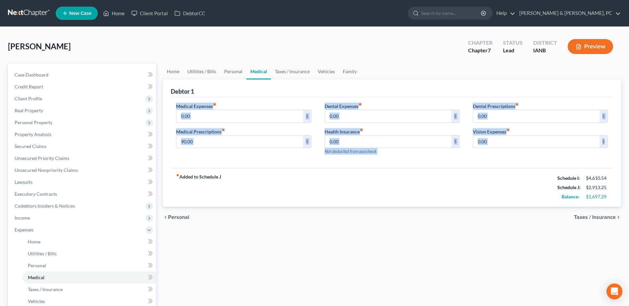
drag, startPoint x: 171, startPoint y: 101, endPoint x: 619, endPoint y: 160, distance: 451.9
click at [619, 160] on div "Debtor 1 Medical Expenses fiber_manual_record 0.00 $ Medical Prescriptions fibe…" at bounding box center [392, 144] width 458 height 128
copy div "Medical Expenses fiber_manual_record $ Medical Prescriptions fiber_manual_recor…"
click at [289, 68] on link "Taxes / Insurance" at bounding box center [292, 72] width 43 height 16
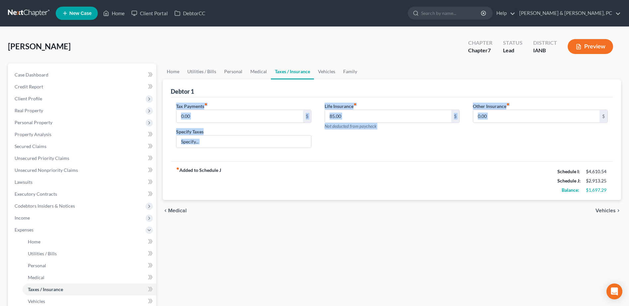
drag, startPoint x: 172, startPoint y: 102, endPoint x: 539, endPoint y: 158, distance: 371.7
click at [539, 158] on div "Tax Payments fiber_manual_record 0.00 $ Specify Taxes Life Insurance fiber_manu…" at bounding box center [392, 129] width 442 height 64
copy div "Tax Payments fiber_manual_record $ Specify Taxes Life Insurance fiber_manual_re…"
click at [322, 69] on link "Vehicles" at bounding box center [326, 72] width 25 height 16
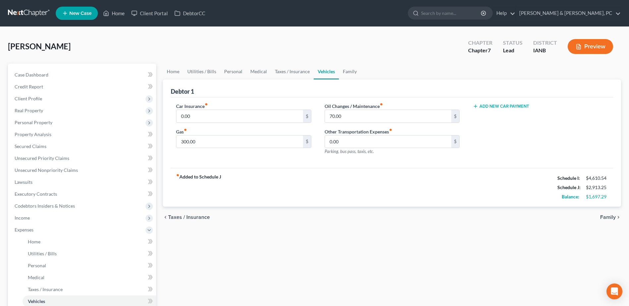
click at [177, 102] on div "Car Insurance fiber_manual_record 0.00 $ Gas fiber_manual_record 300.00 $ Oil C…" at bounding box center [392, 132] width 442 height 71
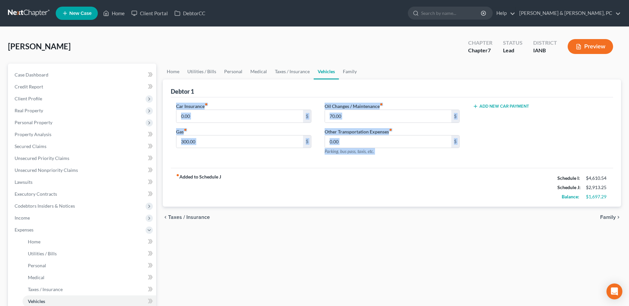
drag, startPoint x: 174, startPoint y: 104, endPoint x: 503, endPoint y: 150, distance: 331.7
click at [503, 150] on div "Car Insurance fiber_manual_record 0.00 $ Gas fiber_manual_record 300.00 $ Oil C…" at bounding box center [391, 132] width 445 height 58
copy div "Car Insurance fiber_manual_record $ Gas fiber_manual_record $ Oil Changes / Mai…"
click at [349, 71] on link "Family" at bounding box center [350, 72] width 22 height 16
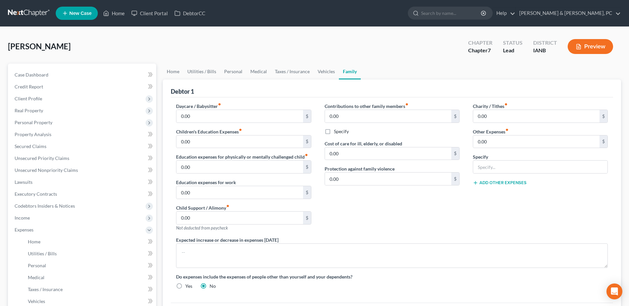
drag, startPoint x: 171, startPoint y: 100, endPoint x: 622, endPoint y: 243, distance: 472.6
click at [622, 243] on div "Home Utilities / Bills Personal Medical Taxes / Insurance Vehicles Family Debto…" at bounding box center [391, 243] width 465 height 359
copy div "Daycare / Babysitter fiber_manual_record $ Children's Education Expenses fiber_…"
click at [117, 10] on link "Home" at bounding box center [114, 13] width 28 height 12
